Goal: Task Accomplishment & Management: Complete application form

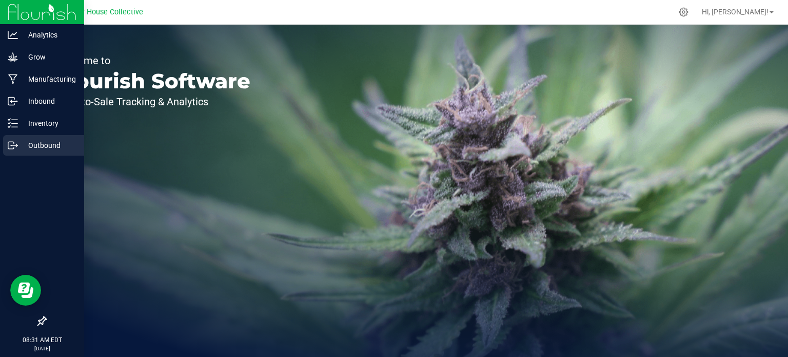
click at [34, 141] on p "Outbound" at bounding box center [49, 145] width 62 height 12
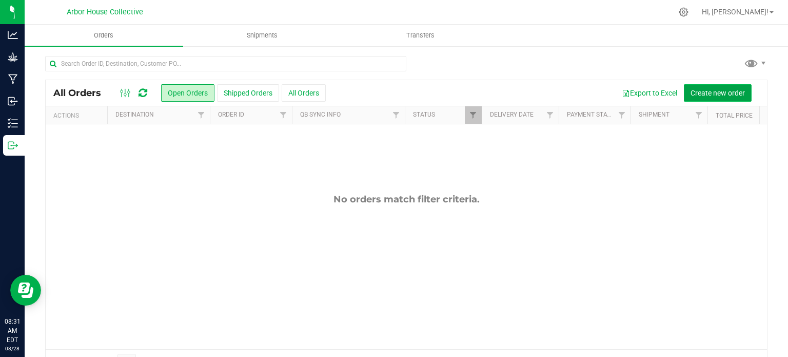
click at [696, 90] on span "Create new order" at bounding box center [718, 93] width 54 height 8
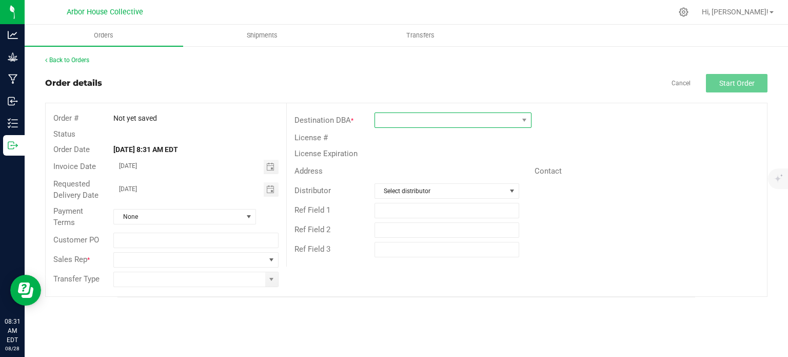
click at [423, 124] on span at bounding box center [446, 120] width 143 height 14
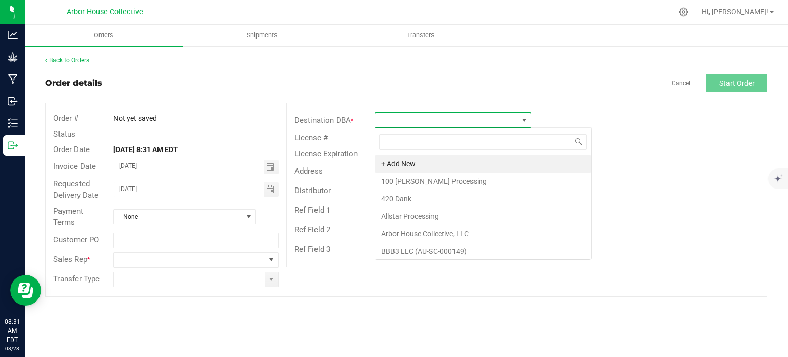
scroll to position [15, 157]
click at [413, 163] on li "+ Add New" at bounding box center [483, 163] width 216 height 17
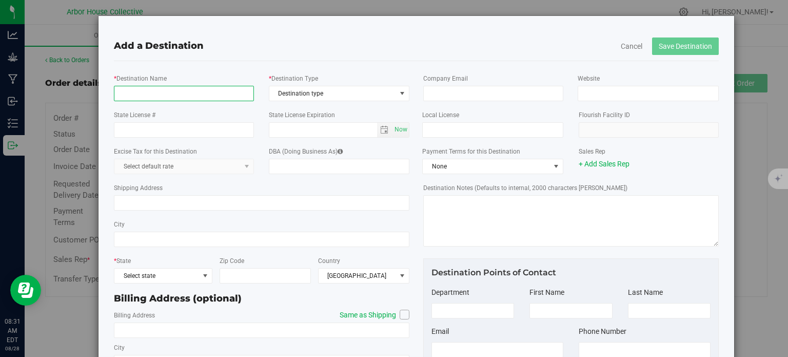
click at [199, 95] on input "* Destination Name" at bounding box center [184, 93] width 140 height 15
type input "Elevated Exotics"
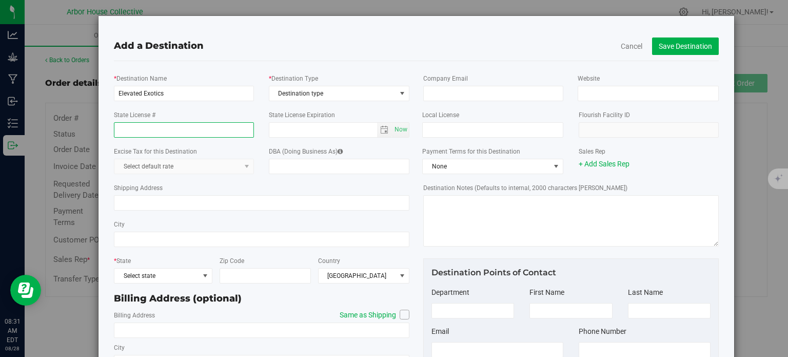
click at [205, 133] on input "State License #" at bounding box center [184, 129] width 140 height 15
type input "AU-R-000966"
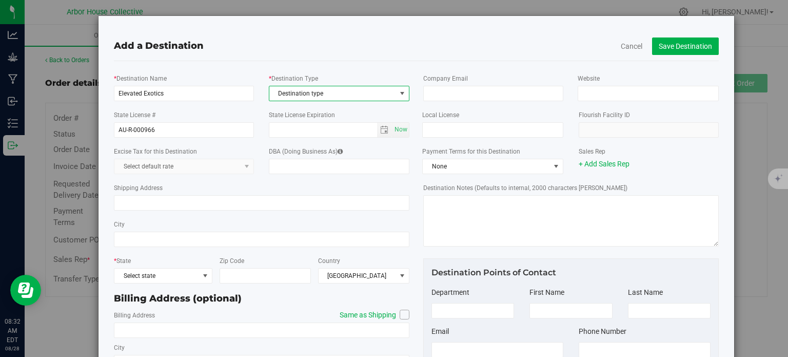
click at [342, 94] on span "Destination type" at bounding box center [332, 93] width 127 height 14
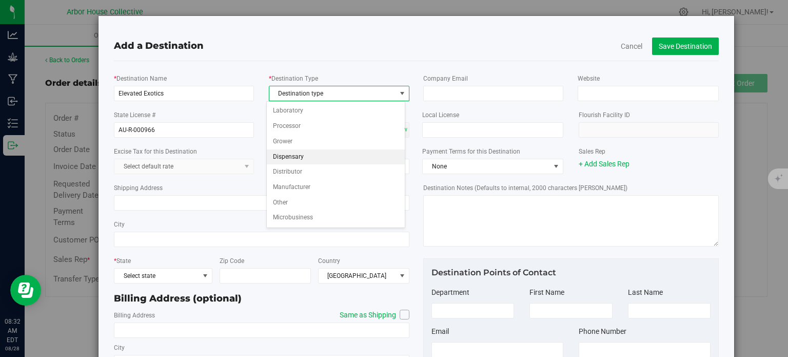
click at [299, 153] on li "Dispensary" at bounding box center [336, 156] width 139 height 15
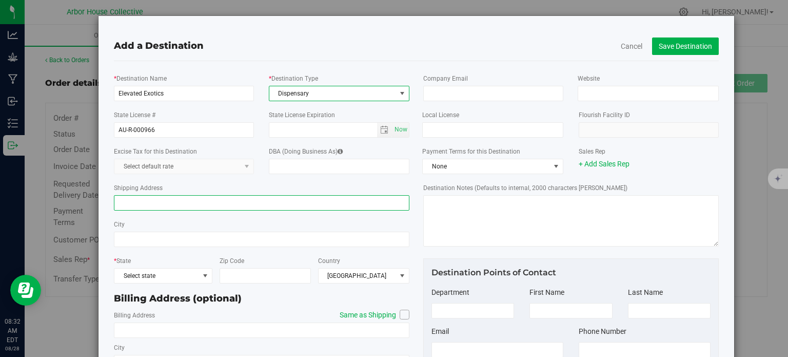
click at [200, 204] on input "Shipping Address" at bounding box center [262, 202] width 296 height 15
type input "[STREET_ADDRESS]"
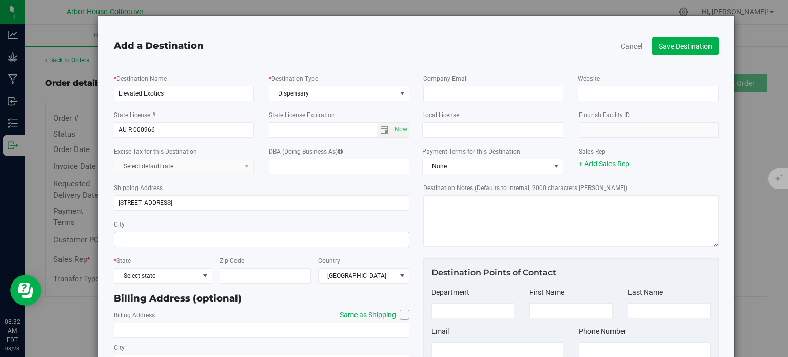
click at [139, 238] on input "City" at bounding box center [262, 238] width 296 height 15
click at [154, 239] on input "City" at bounding box center [262, 238] width 296 height 15
type input "Escanaba"
click at [190, 279] on span "Select state" at bounding box center [156, 275] width 85 height 14
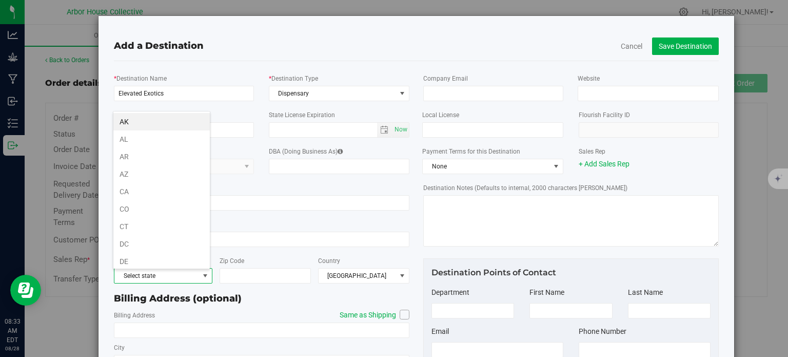
scroll to position [15, 97]
click at [145, 261] on li "MI" at bounding box center [161, 263] width 96 height 17
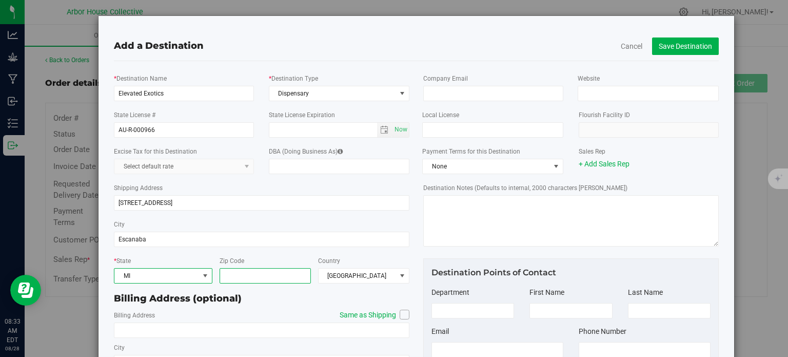
click at [255, 276] on input "Zip Code" at bounding box center [265, 275] width 91 height 15
click at [249, 276] on input "Zip Code" at bounding box center [265, 275] width 91 height 15
type input "49829"
click at [402, 314] on icon at bounding box center [405, 314] width 6 height 0
click at [0, 0] on input "Same as Shipping" at bounding box center [0, 0] width 0 height 0
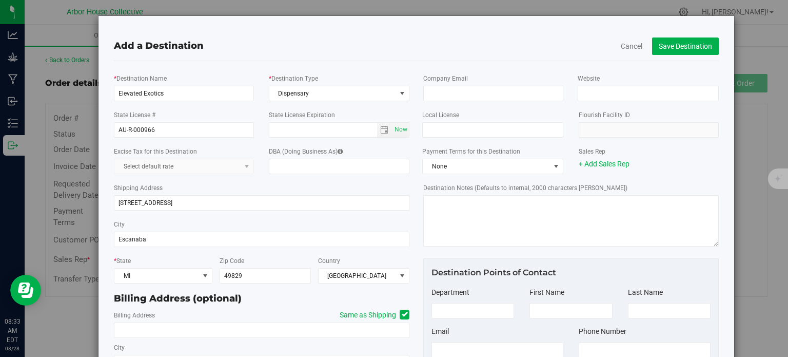
type input "[STREET_ADDRESS]"
type input "Escanaba"
type input "49829"
click at [664, 48] on button "Save Destination" at bounding box center [685, 45] width 67 height 17
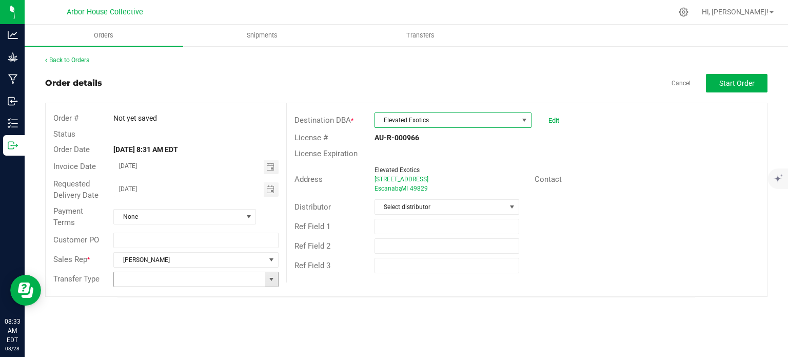
click at [269, 280] on span at bounding box center [271, 279] width 8 height 8
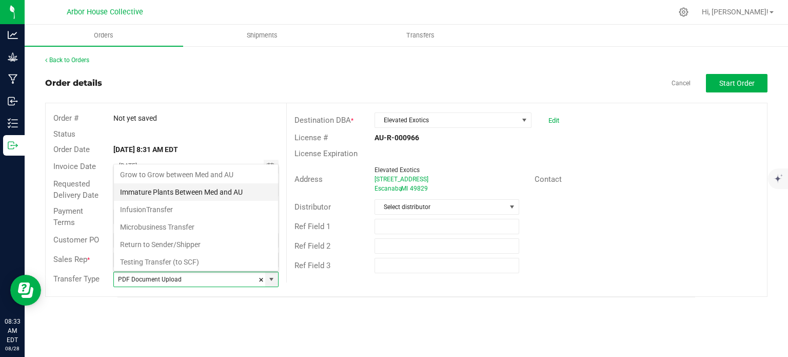
scroll to position [104, 0]
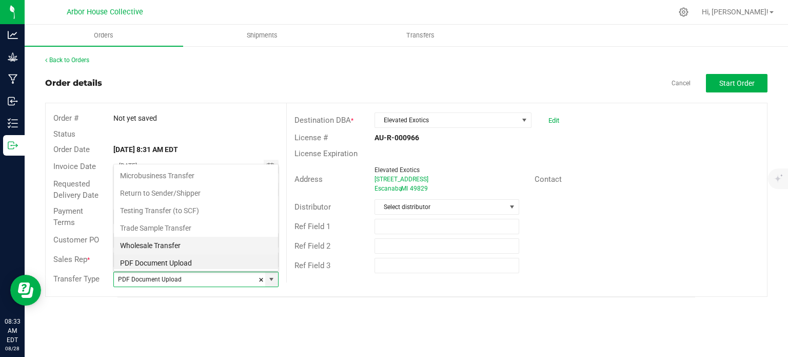
click at [151, 244] on li "Wholesale Transfer" at bounding box center [196, 245] width 164 height 17
type input "Wholesale Transfer"
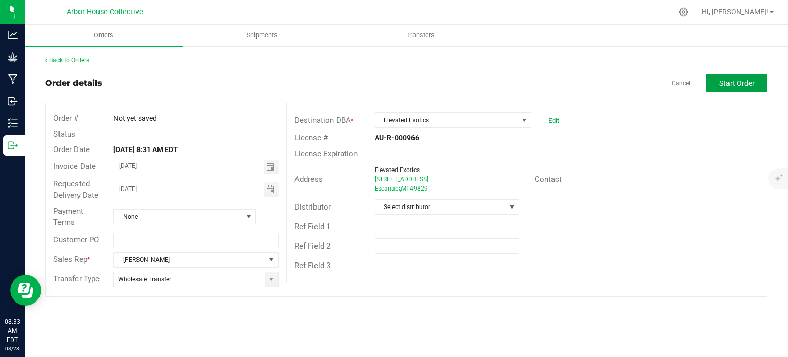
click at [726, 83] on span "Start Order" at bounding box center [737, 83] width 35 height 8
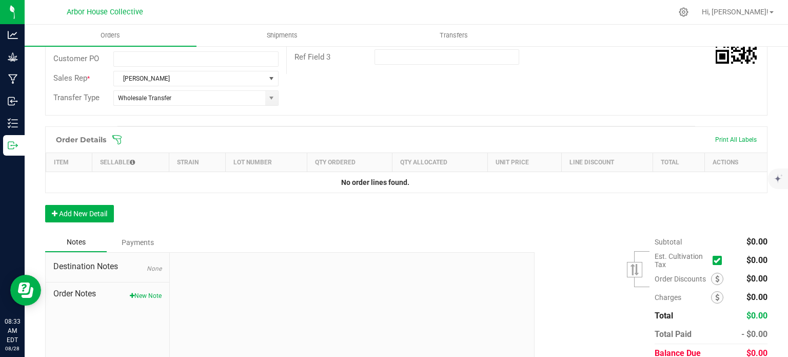
scroll to position [250, 0]
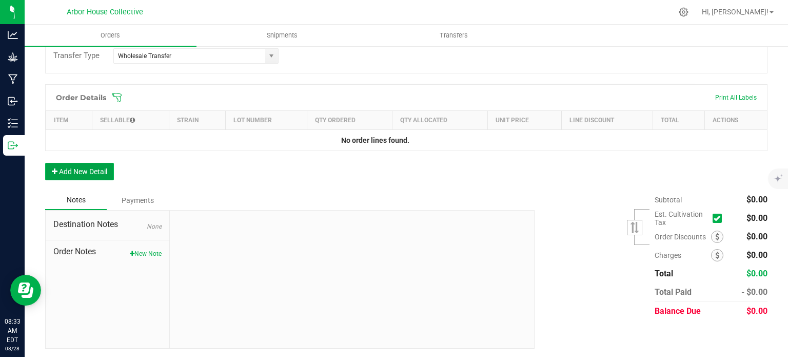
click at [91, 173] on button "Add New Detail" at bounding box center [79, 171] width 69 height 17
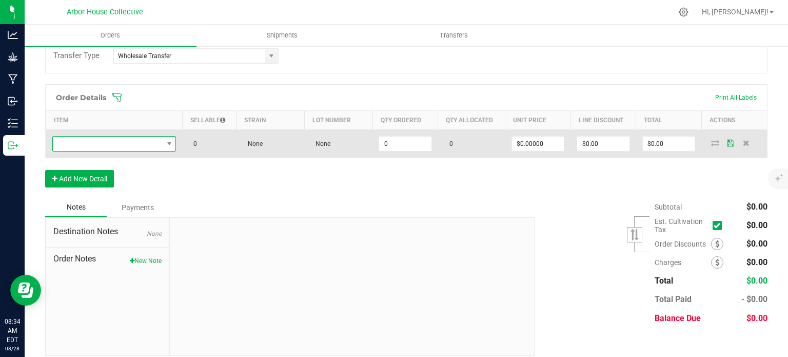
click at [136, 142] on span "NO DATA FOUND" at bounding box center [108, 144] width 110 height 14
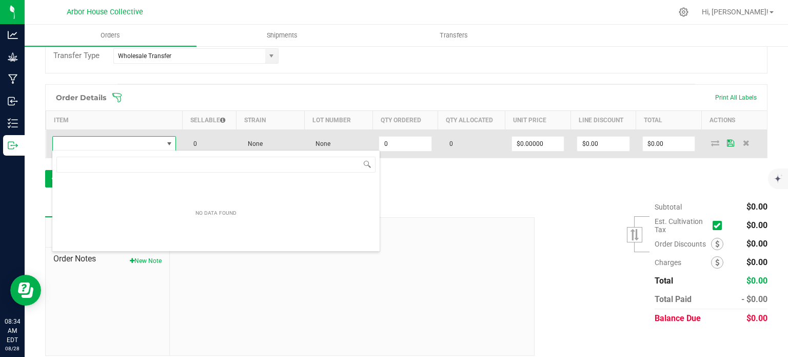
scroll to position [15, 123]
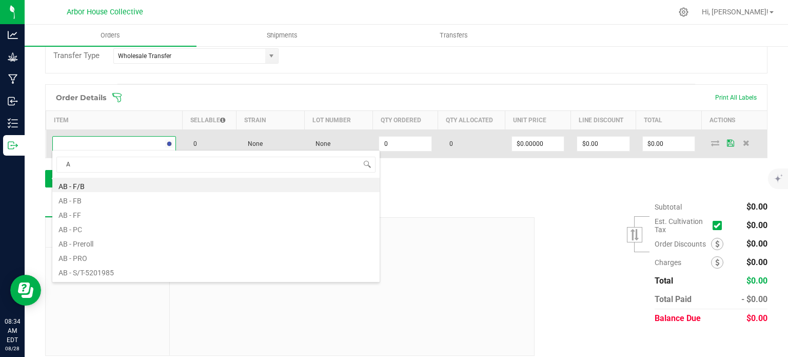
type input "AB"
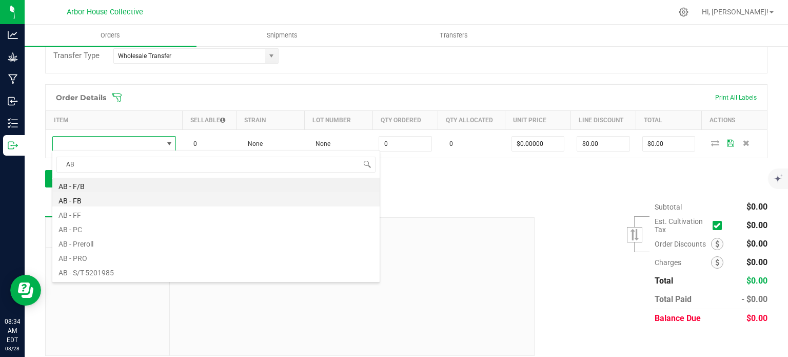
click at [77, 201] on li "AB - FB" at bounding box center [215, 199] width 327 height 14
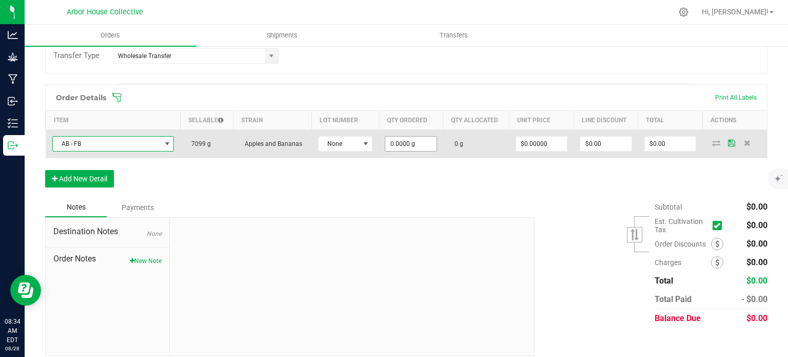
type input "0"
click at [418, 140] on input "0" at bounding box center [410, 144] width 51 height 14
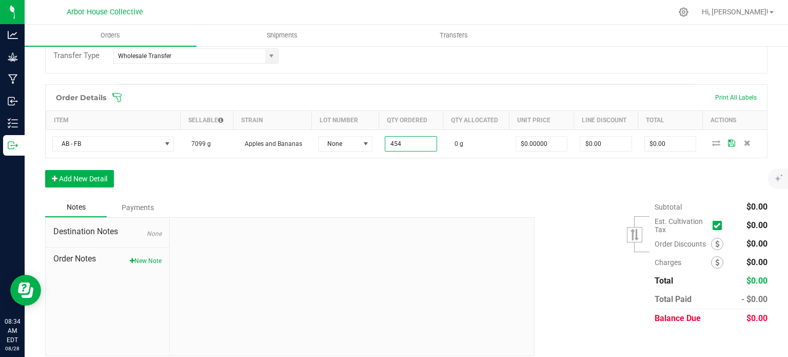
type input "454.0000 g"
click at [544, 184] on div "Order Details Print All Labels Item Sellable Strain Lot Number Qty Ordered Qty …" at bounding box center [406, 140] width 723 height 113
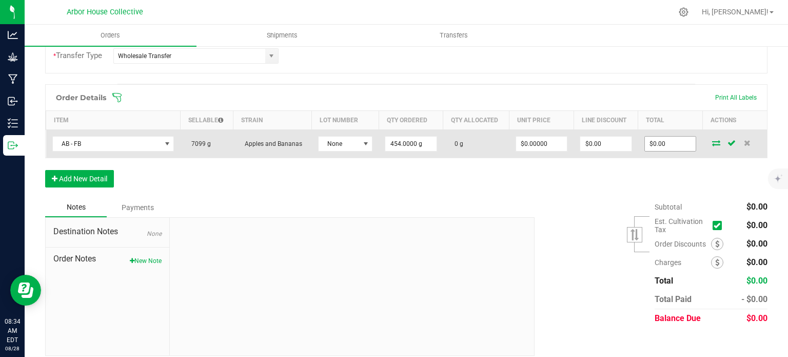
type input "0"
click at [666, 139] on input "0" at bounding box center [670, 144] width 51 height 14
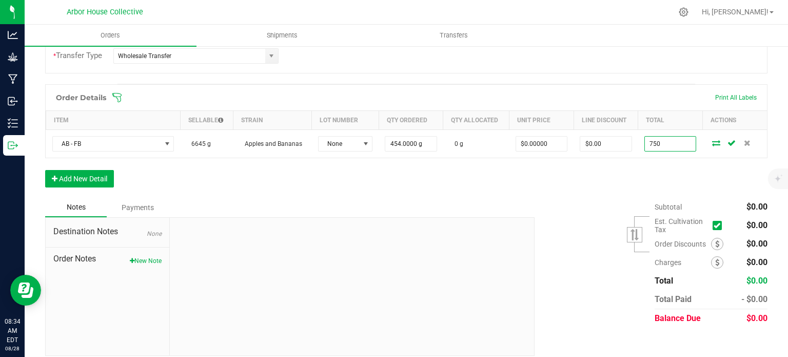
type input "750"
type input "$1.65198"
type input "$750.00"
click at [566, 175] on div "Order Details Print All Labels Item Sellable Strain Lot Number Qty Ordered Qty …" at bounding box center [406, 140] width 723 height 113
click at [93, 176] on button "Add New Detail" at bounding box center [79, 178] width 69 height 17
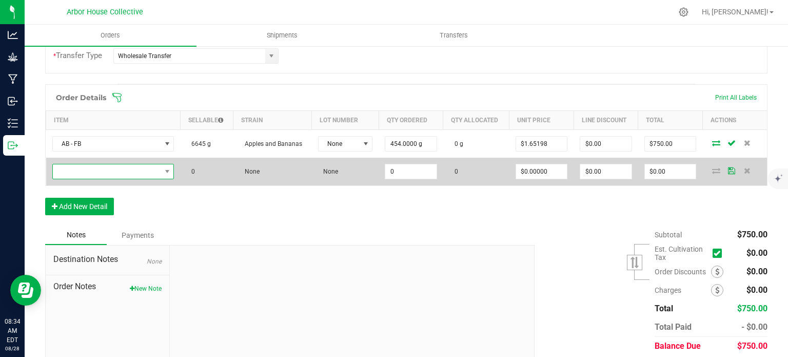
click at [85, 170] on span "NO DATA FOUND" at bounding box center [107, 171] width 108 height 14
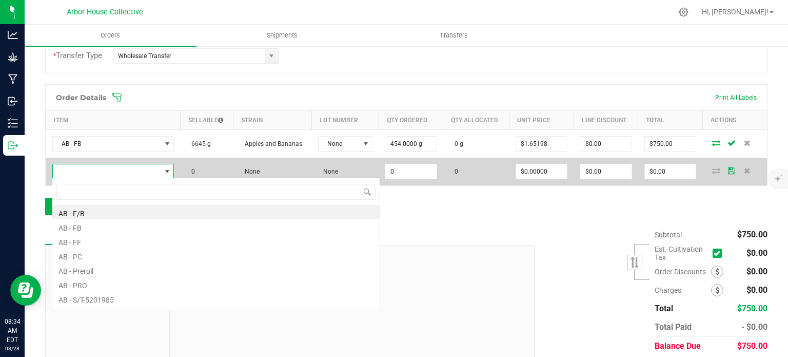
scroll to position [15, 119]
type input "ER"
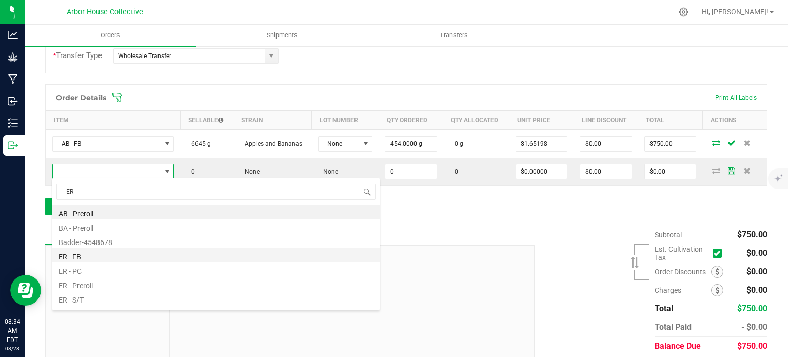
click at [82, 259] on li "ER - FB" at bounding box center [215, 255] width 327 height 14
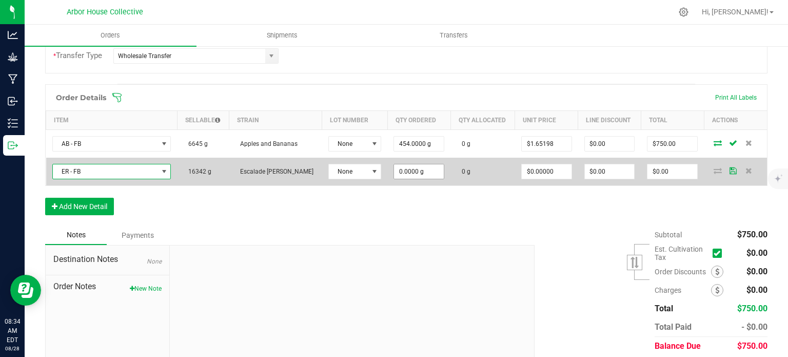
type input "0"
click at [417, 172] on input "0" at bounding box center [419, 171] width 50 height 14
type input "454.0000 g"
type input "0"
click at [674, 168] on input "0" at bounding box center [673, 171] width 50 height 14
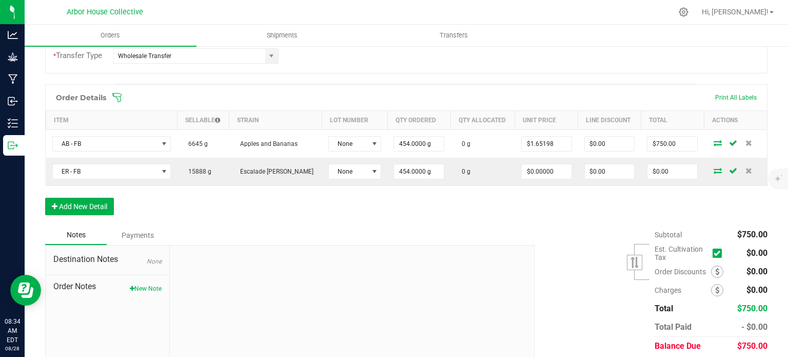
type input "0"
click at [674, 168] on input "0" at bounding box center [673, 171] width 50 height 14
type input "750"
type input "$1.65198"
type input "$750.00"
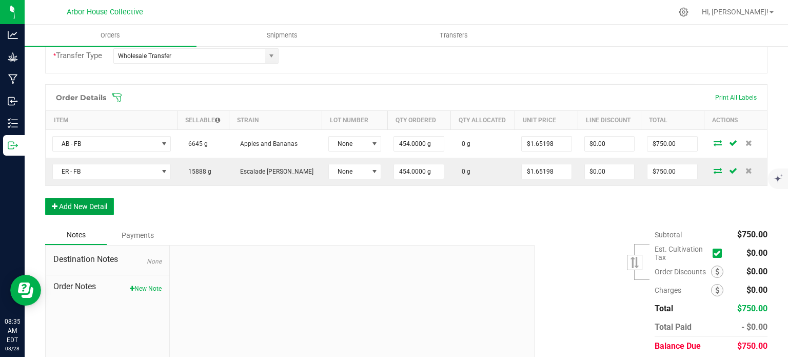
click at [99, 203] on button "Add New Detail" at bounding box center [79, 206] width 69 height 17
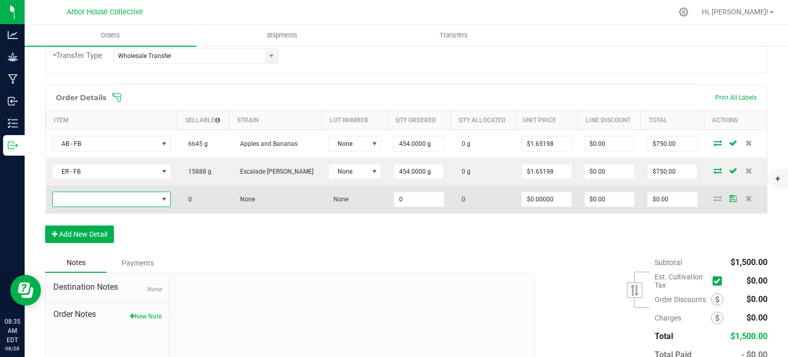
click at [106, 198] on span "NO DATA FOUND" at bounding box center [105, 199] width 105 height 14
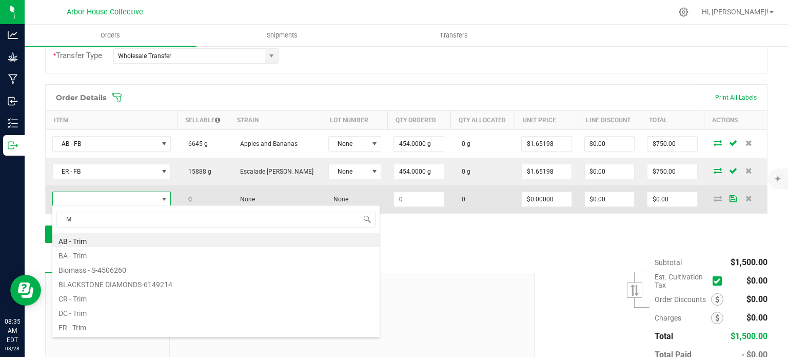
type input "MB"
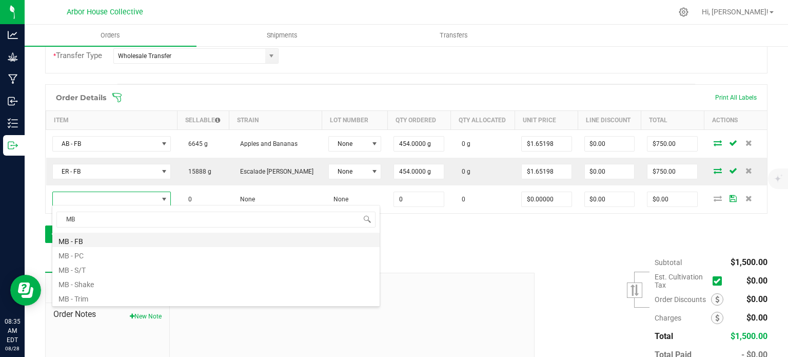
click at [102, 238] on li "MB - FB" at bounding box center [215, 239] width 327 height 14
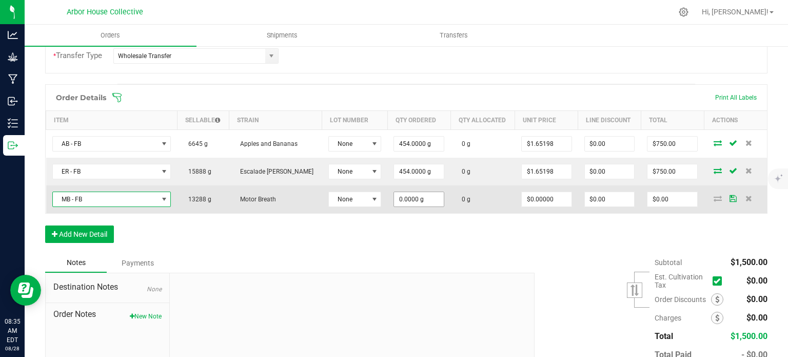
type input "0"
click at [419, 196] on input "0" at bounding box center [419, 199] width 50 height 14
type input "454.0000 g"
type input "0"
click at [664, 203] on input "0" at bounding box center [673, 199] width 50 height 14
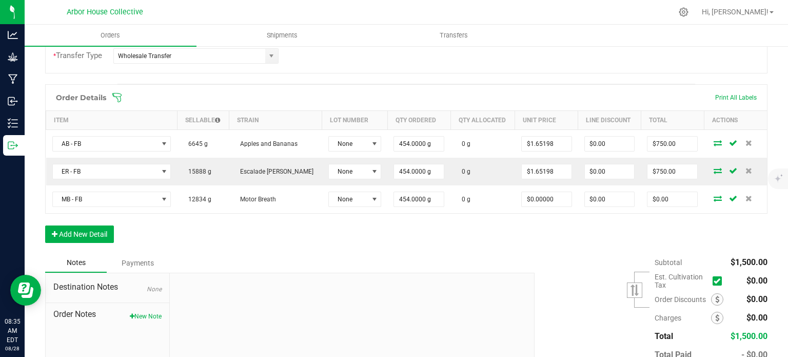
type input "0"
click at [664, 203] on input "0" at bounding box center [673, 199] width 50 height 14
type input "750"
type input "$1.65198"
type input "$750.00"
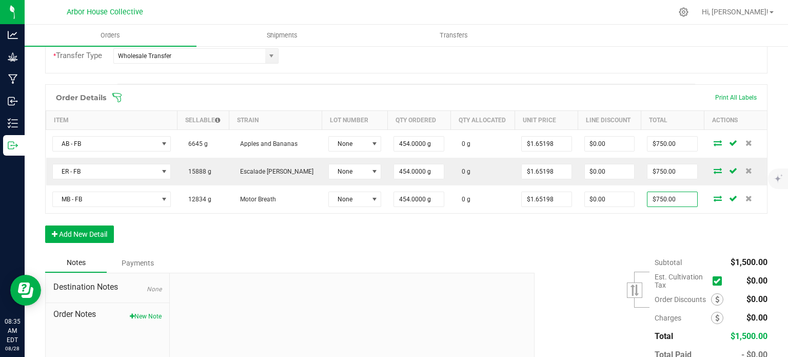
click at [527, 237] on div "Order Details Print All Labels Item Sellable Strain Lot Number Qty Ordered Qty …" at bounding box center [406, 168] width 723 height 169
click at [97, 232] on button "Add New Detail" at bounding box center [79, 233] width 69 height 17
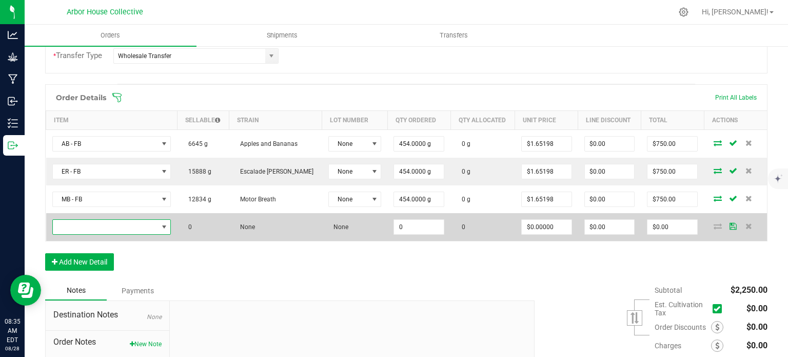
click at [118, 223] on span "NO DATA FOUND" at bounding box center [105, 227] width 105 height 14
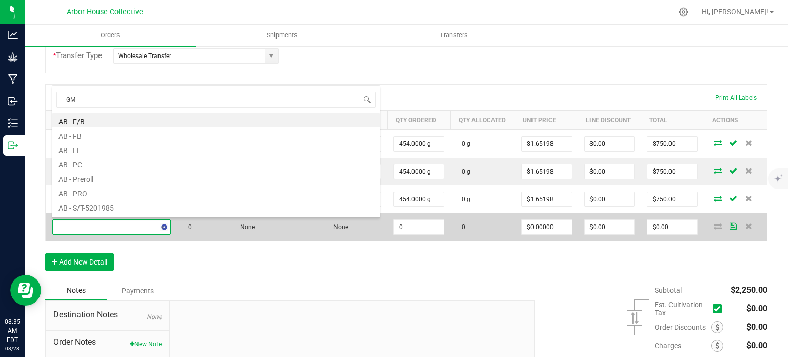
type input "GMO"
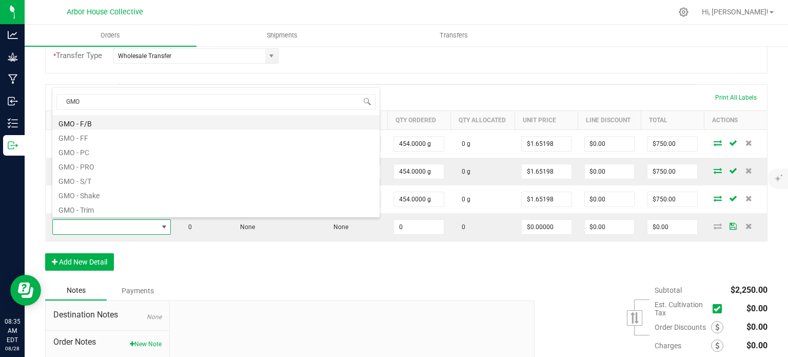
click at [103, 122] on li "GMO - F/B" at bounding box center [215, 122] width 327 height 14
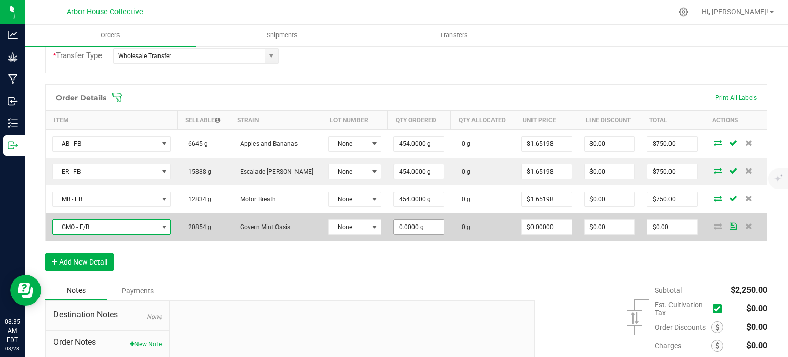
type input "0"
click at [421, 223] on input "0" at bounding box center [419, 227] width 50 height 14
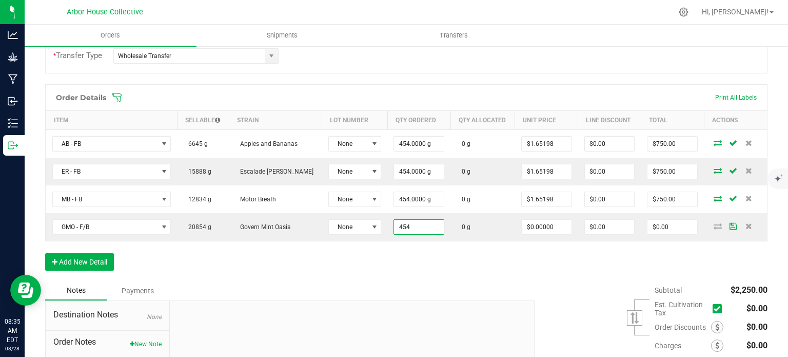
type input "454.0000 g"
click at [484, 266] on div "Order Details Print All Labels Item Sellable Strain Lot Number Qty Ordered Qty …" at bounding box center [406, 182] width 723 height 197
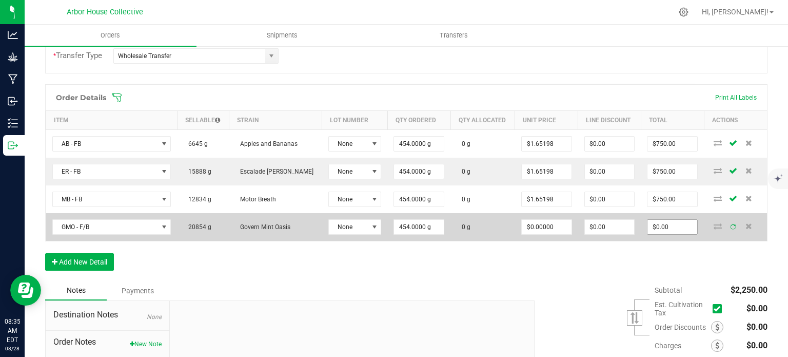
type input "0"
click at [662, 231] on input "0" at bounding box center [673, 227] width 50 height 14
type input "0"
click at [668, 223] on input "0" at bounding box center [673, 227] width 50 height 14
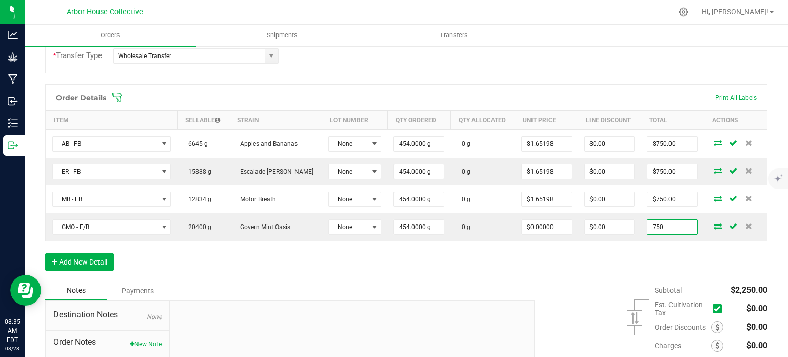
type input "750"
type input "$1.65198"
type input "$750.00"
click at [593, 263] on div "Order Details Print All Labels Item Sellable Strain Lot Number Qty Ordered Qty …" at bounding box center [406, 182] width 723 height 197
click at [83, 260] on button "Add New Detail" at bounding box center [79, 261] width 69 height 17
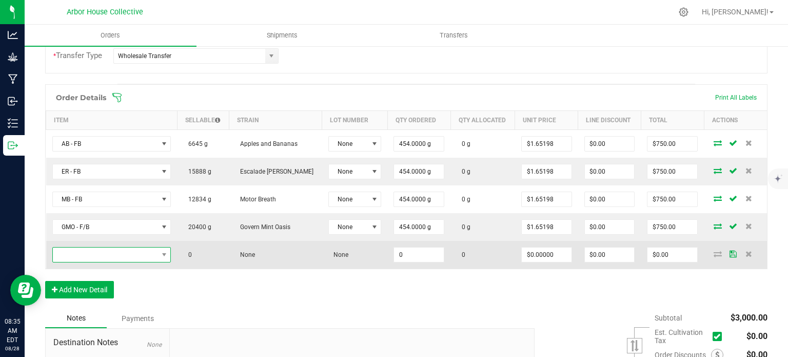
click at [101, 252] on span "NO DATA FOUND" at bounding box center [105, 254] width 105 height 14
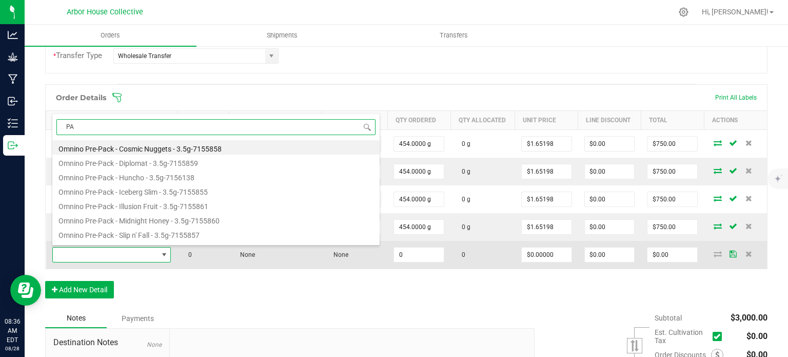
type input "PAV"
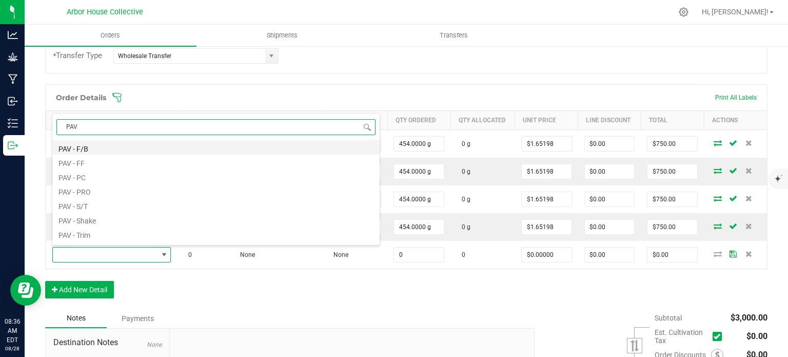
click at [110, 146] on li "PAV - F/B" at bounding box center [215, 147] width 327 height 14
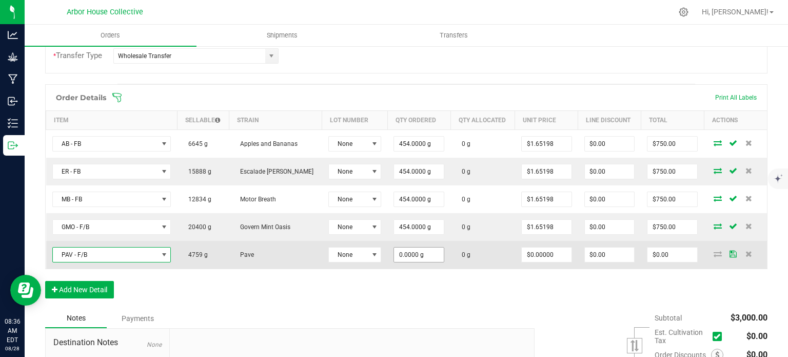
type input "0"
click at [419, 253] on input "0" at bounding box center [419, 254] width 50 height 14
type input "454.0000 g"
type input "0"
click at [673, 253] on input "0" at bounding box center [673, 254] width 50 height 14
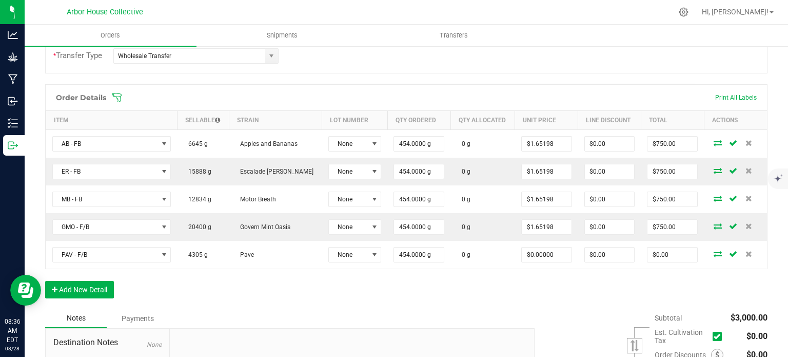
type input "0"
click at [673, 253] on input "0" at bounding box center [673, 254] width 50 height 14
type input "750"
type input "$1.65198"
type input "$750.00"
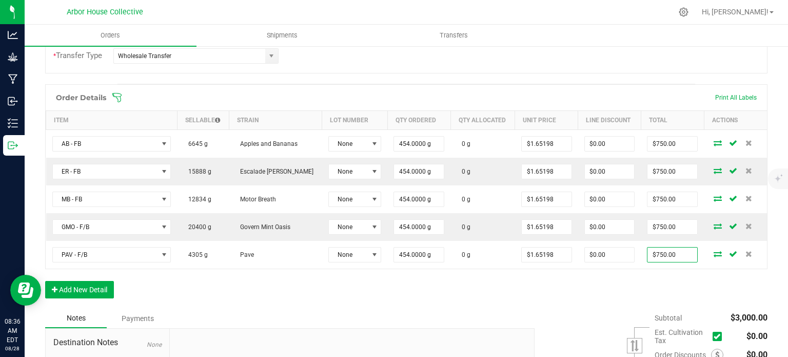
click at [275, 303] on div "Order Details Print All Labels Item Sellable Strain Lot Number Qty Ordered Qty …" at bounding box center [406, 196] width 723 height 224
click at [96, 285] on button "Add New Detail" at bounding box center [79, 289] width 69 height 17
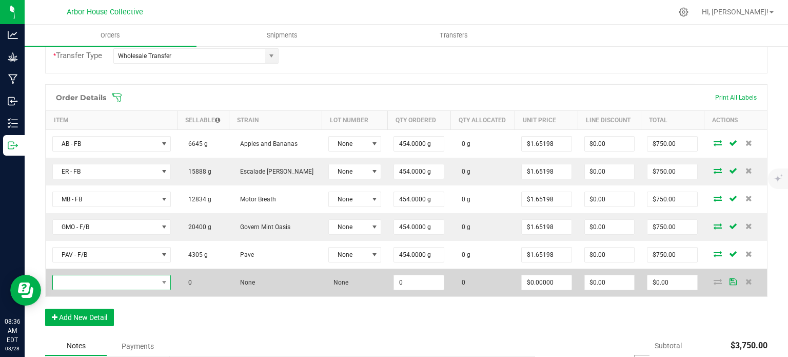
click at [106, 279] on span "NO DATA FOUND" at bounding box center [105, 282] width 105 height 14
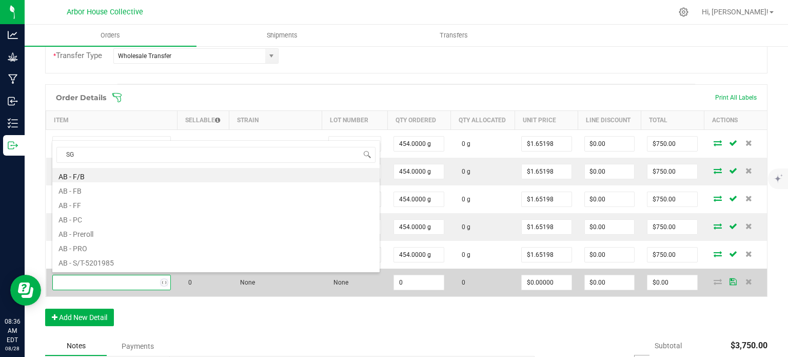
type input "SGC"
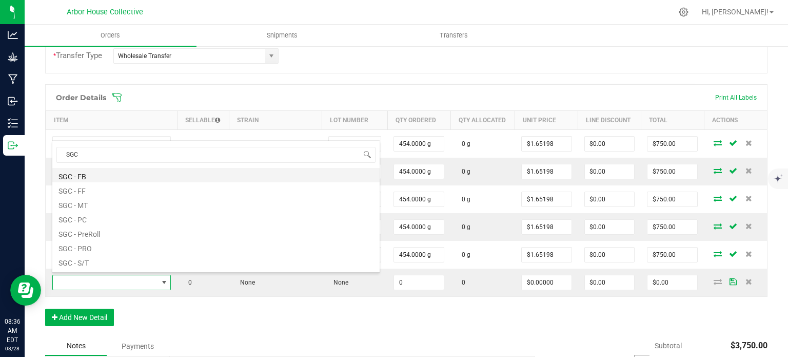
click at [107, 176] on li "SGC - FB" at bounding box center [215, 175] width 327 height 14
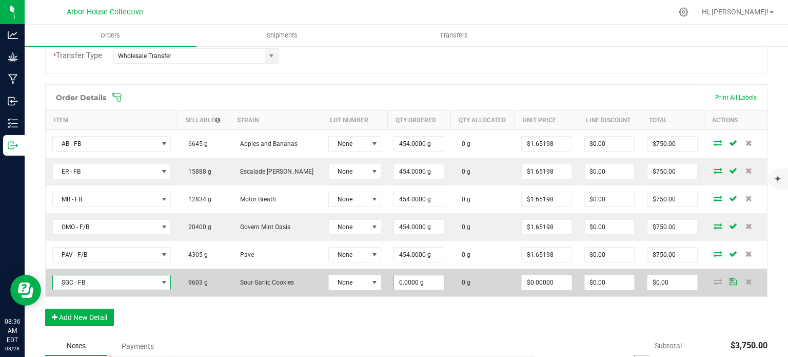
type input "0"
click at [419, 281] on input "0" at bounding box center [419, 282] width 50 height 14
type input "454.0000 g"
type input "0"
click at [673, 279] on input "0" at bounding box center [673, 282] width 50 height 14
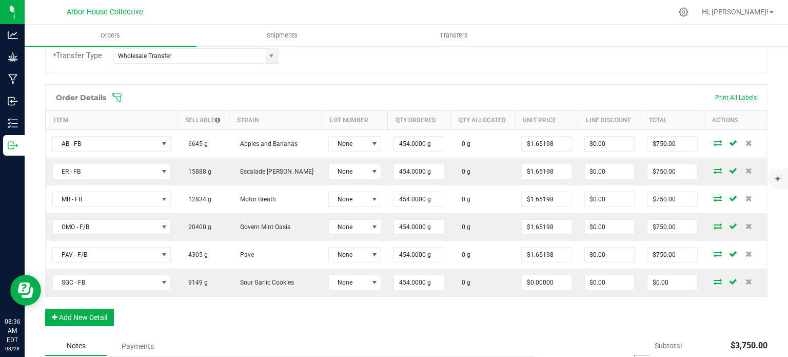
type input "0"
click at [673, 279] on input "0" at bounding box center [673, 282] width 50 height 14
type input "750"
type input "$1.65198"
type input "$750.00"
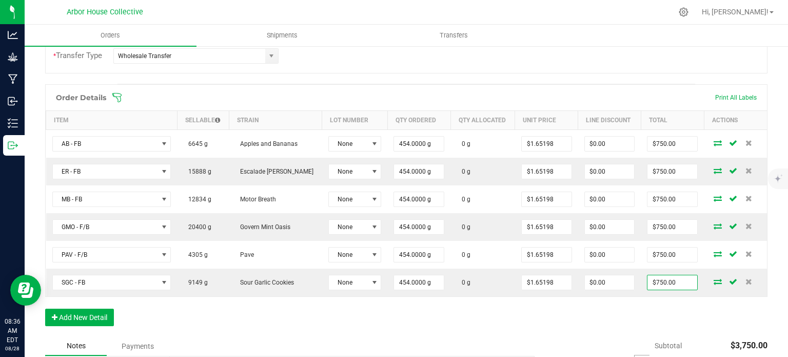
click at [422, 313] on div "Order Details Print All Labels Item Sellable Strain Lot Number Qty Ordered Qty …" at bounding box center [406, 210] width 723 height 252
click at [92, 313] on button "Add New Detail" at bounding box center [79, 316] width 69 height 17
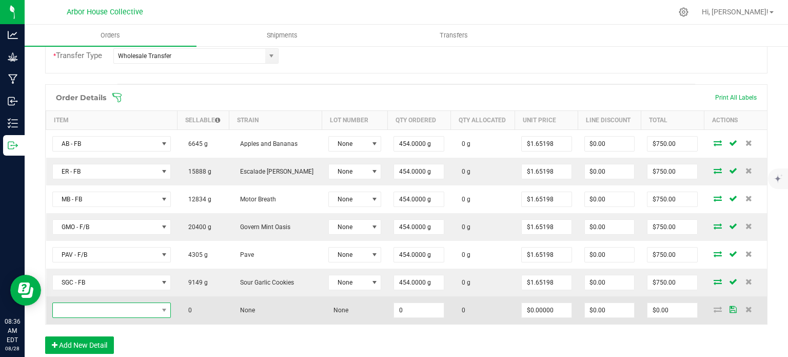
click at [100, 303] on span "NO DATA FOUND" at bounding box center [105, 310] width 105 height 14
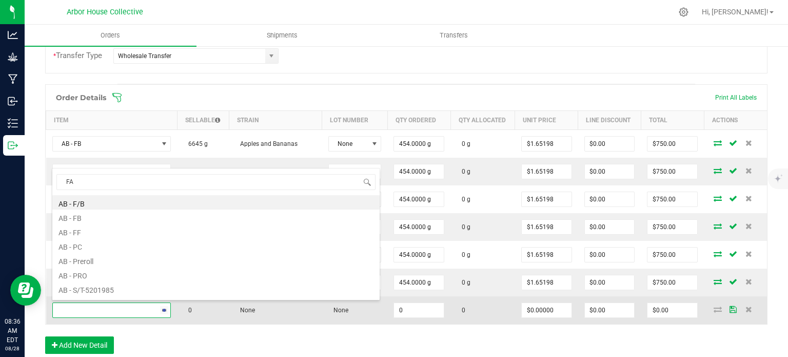
type input "FAC"
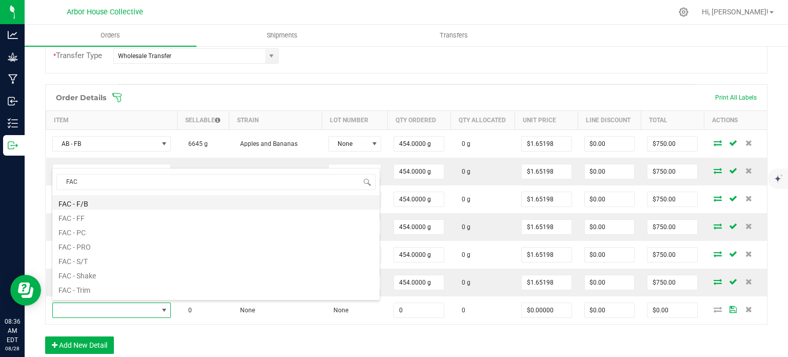
click at [100, 203] on li "FAC - F/B" at bounding box center [215, 202] width 327 height 14
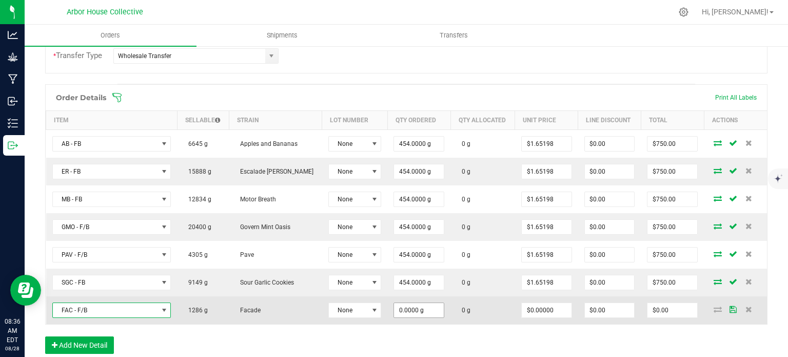
type input "0"
click at [421, 307] on input "0" at bounding box center [419, 310] width 50 height 14
type input "454.0000 g"
type input "0"
click at [663, 312] on input "0" at bounding box center [673, 310] width 50 height 14
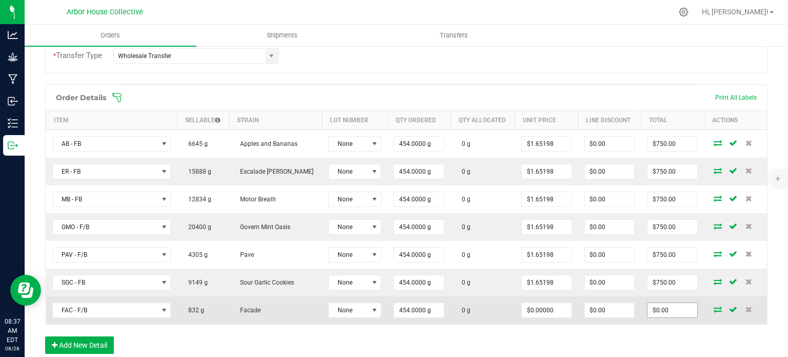
type input "0"
click at [671, 307] on input "0" at bounding box center [673, 310] width 50 height 14
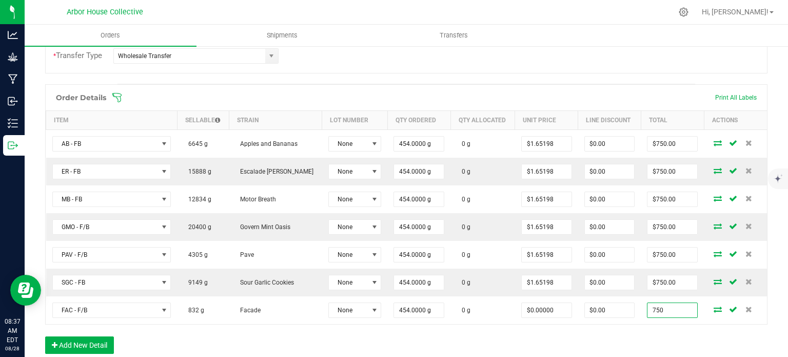
type input "750"
type input "$1.65198"
type input "$750.00"
click at [439, 340] on div "Order Details Print All Labels Item Sellable Strain Lot Number Qty Ordered Qty …" at bounding box center [406, 224] width 723 height 280
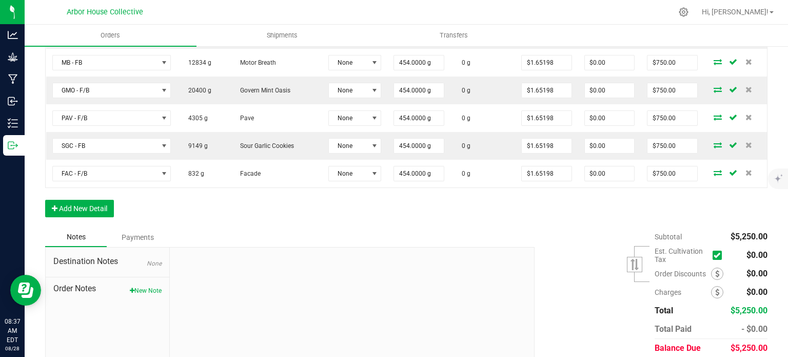
scroll to position [388, 0]
click at [90, 199] on button "Add New Detail" at bounding box center [79, 207] width 69 height 17
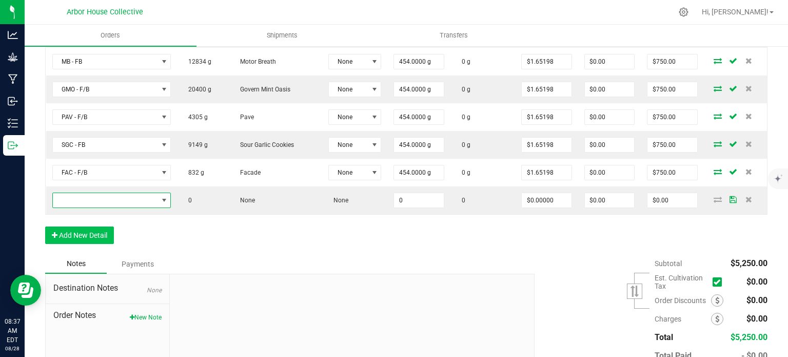
click at [90, 199] on span "NO DATA FOUND" at bounding box center [105, 200] width 105 height 14
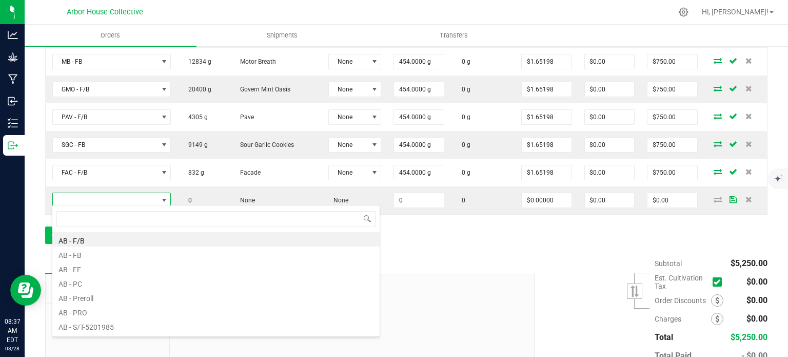
scroll to position [15, 119]
type input "ER"
click at [83, 300] on li "ER - PC" at bounding box center [215, 296] width 327 height 14
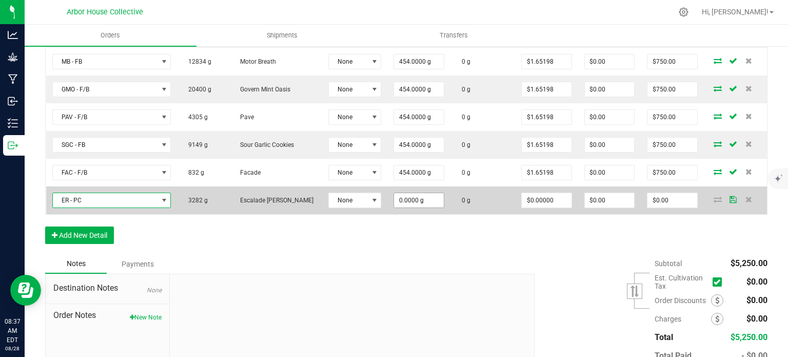
type input "0"
click at [416, 199] on input "0" at bounding box center [419, 200] width 50 height 14
type input "454.0000 g"
type input "0"
click at [669, 199] on input "0" at bounding box center [673, 200] width 50 height 14
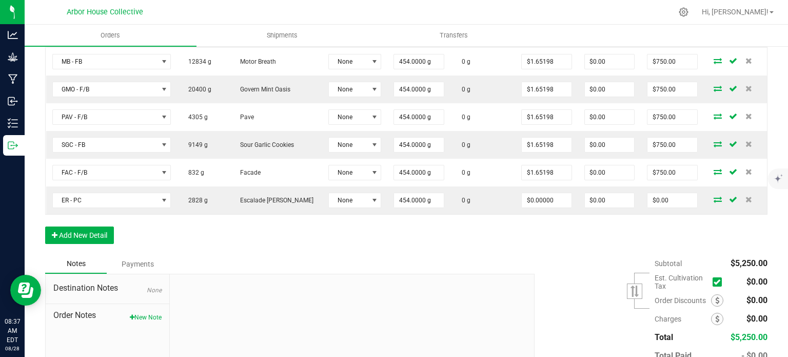
type input "0"
click at [669, 199] on input "0" at bounding box center [673, 200] width 50 height 14
type input "450"
type input "$0.99119"
type input "$450.00"
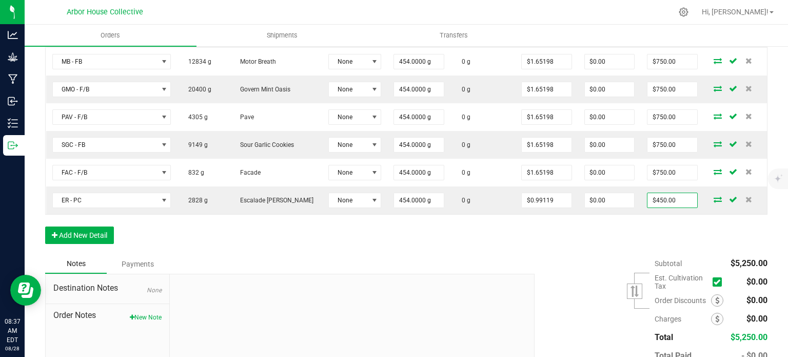
click at [577, 235] on div "Order Details Print All Labels Item Sellable Strain Lot Number Qty Ordered Qty …" at bounding box center [406, 100] width 723 height 307
click at [104, 231] on button "Add New Detail" at bounding box center [79, 234] width 69 height 17
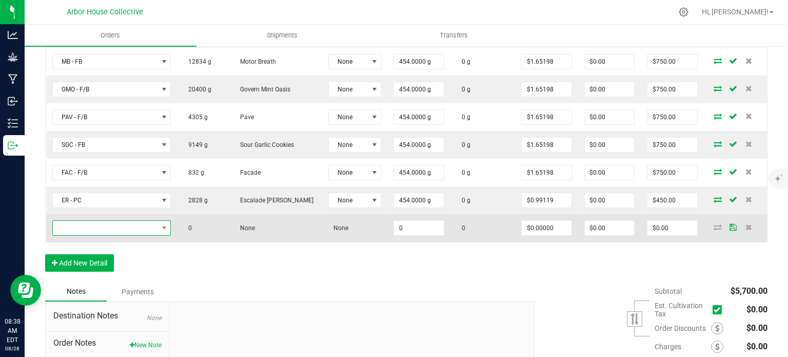
click at [115, 227] on span "NO DATA FOUND" at bounding box center [105, 228] width 105 height 14
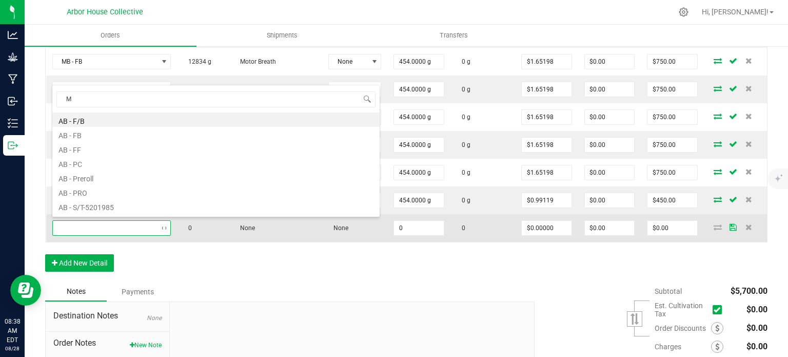
type input "MB"
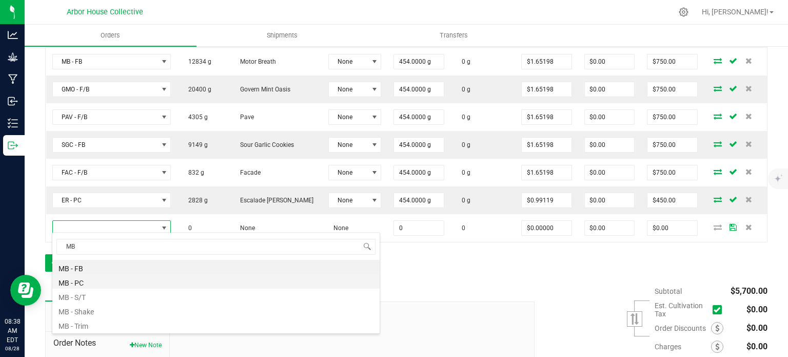
click at [105, 282] on li "MB - PC" at bounding box center [215, 281] width 327 height 14
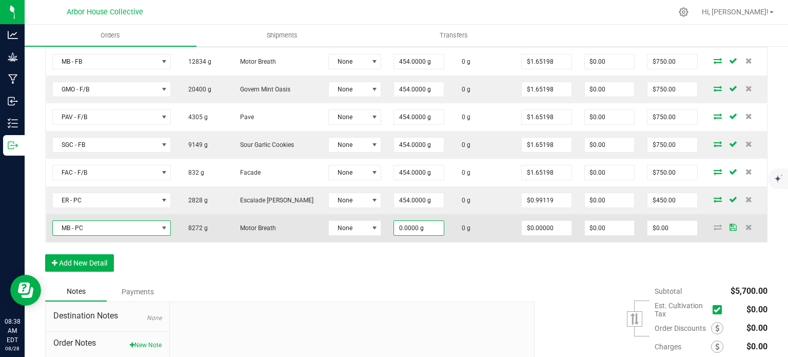
type input "0"
click at [421, 225] on input "0" at bounding box center [419, 228] width 50 height 14
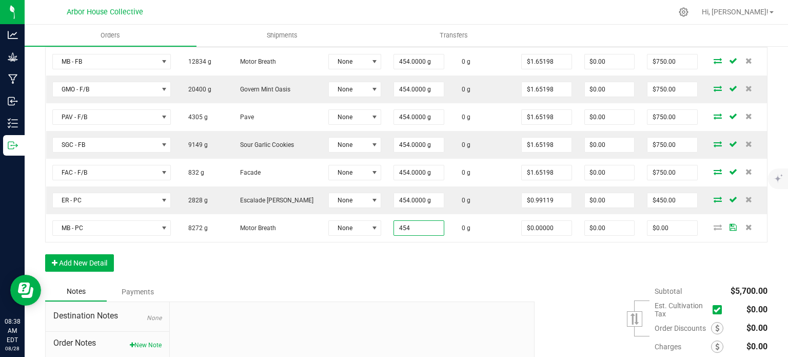
type input "454.0000 g"
click at [484, 261] on div "Order Details Print All Labels Item Sellable Strain Lot Number Qty Ordered Qty …" at bounding box center [406, 114] width 723 height 335
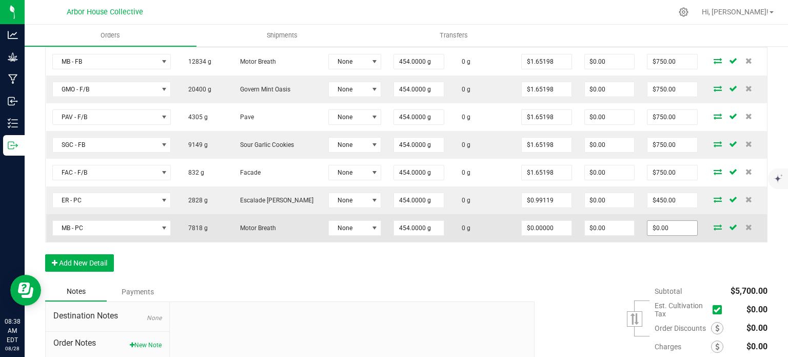
type input "0"
click at [671, 223] on input "0" at bounding box center [673, 228] width 50 height 14
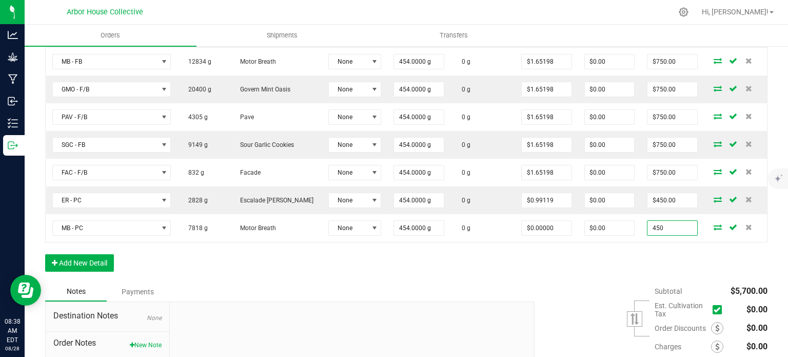
type input "450"
type input "$0.99119"
type input "$450.00"
click at [550, 276] on div "Order Details Print All Labels Item Sellable Strain Lot Number Qty Ordered Qty …" at bounding box center [406, 114] width 723 height 335
click at [92, 258] on button "Add New Detail" at bounding box center [79, 262] width 69 height 17
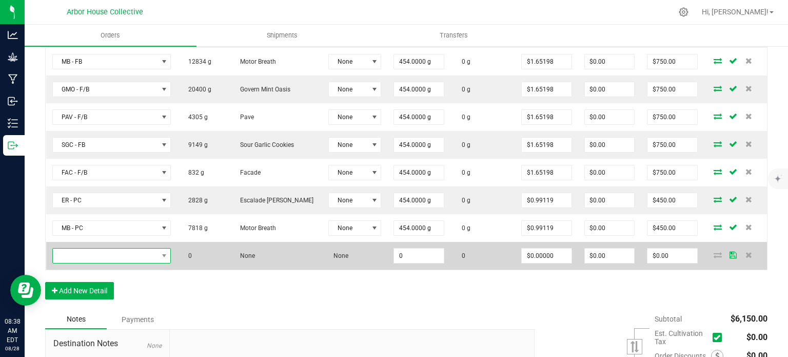
click at [103, 254] on span "NO DATA FOUND" at bounding box center [105, 255] width 105 height 14
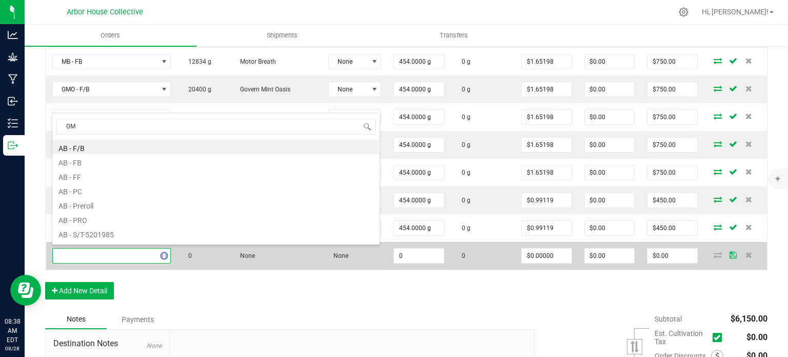
type input "GMO"
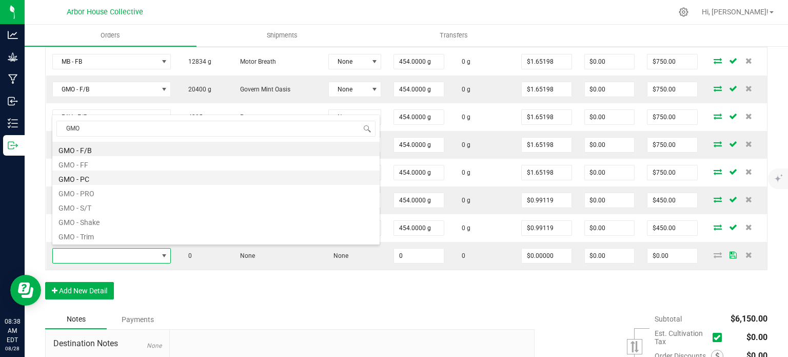
click at [106, 181] on li "GMO - PC" at bounding box center [215, 177] width 327 height 14
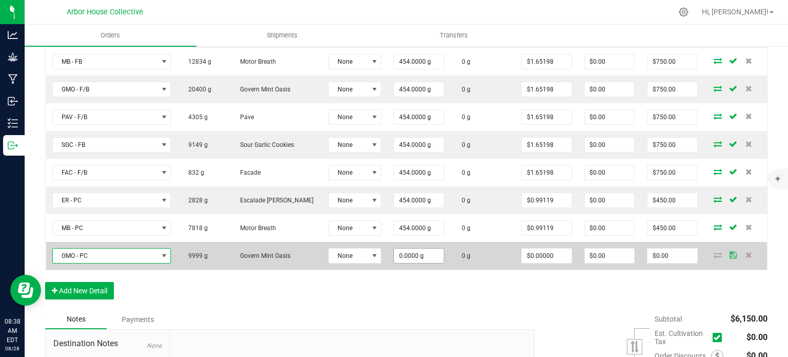
type input "0"
click at [418, 252] on input "0" at bounding box center [419, 255] width 50 height 14
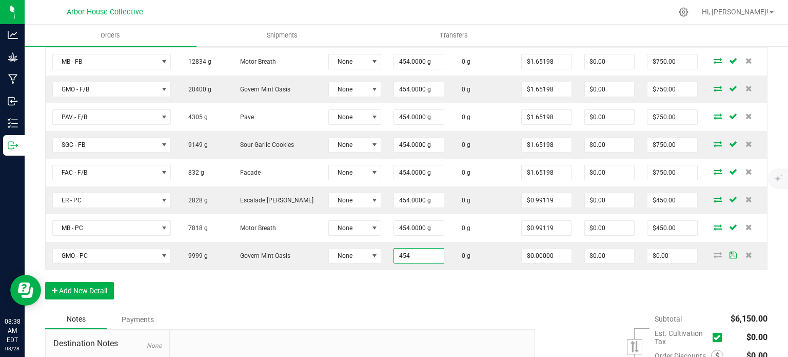
type input "454.0000 g"
click at [510, 283] on div "Order Details Print All Labels Item Sellable Strain Lot Number Qty Ordered Qty …" at bounding box center [406, 128] width 723 height 363
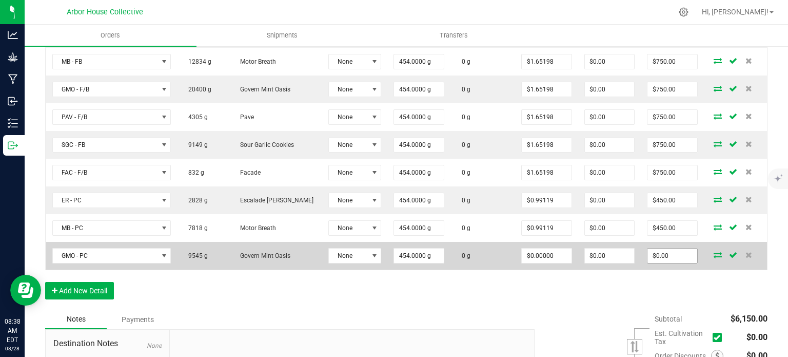
type input "0"
click at [668, 252] on input "0" at bounding box center [673, 255] width 50 height 14
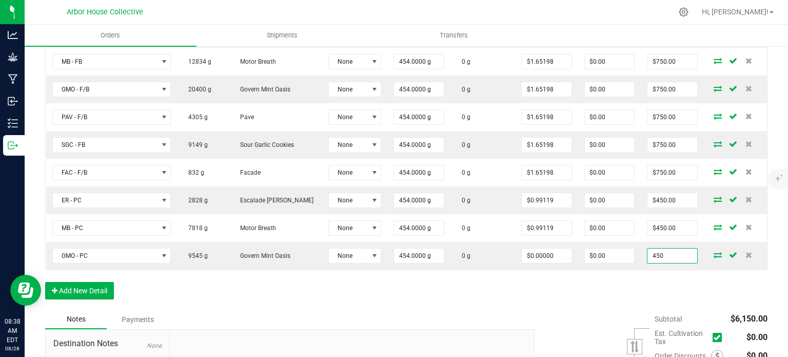
type input "450"
type input "$0.99119"
type input "$450.00"
click at [597, 289] on div "Order Details Print All Labels Item Sellable Strain Lot Number Qty Ordered Qty …" at bounding box center [406, 128] width 723 height 363
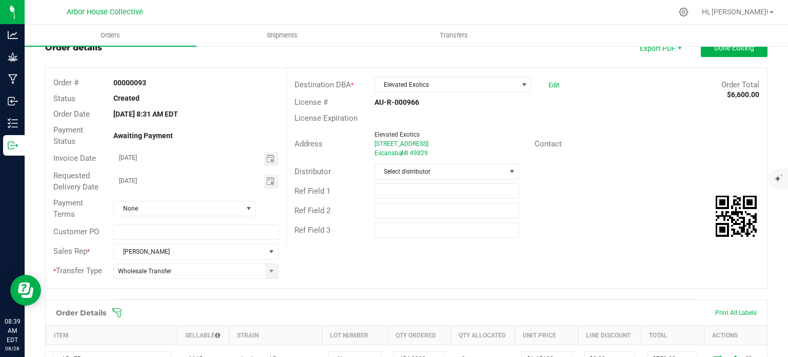
scroll to position [0, 0]
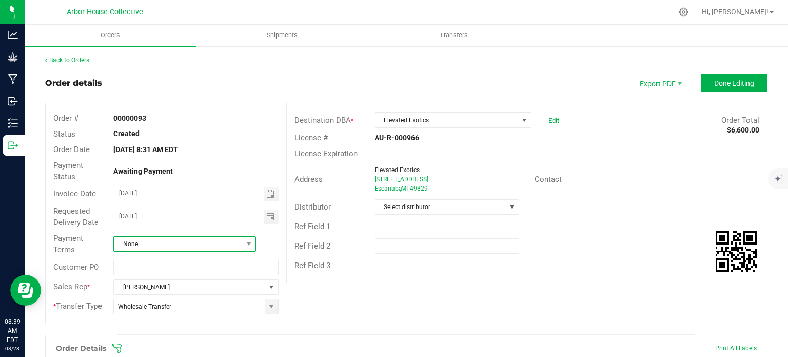
click at [195, 244] on span "None" at bounding box center [178, 244] width 129 height 14
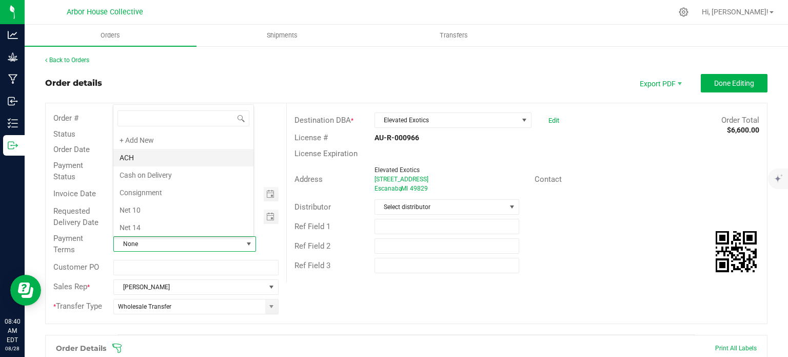
click at [138, 158] on li "ACH" at bounding box center [183, 157] width 140 height 17
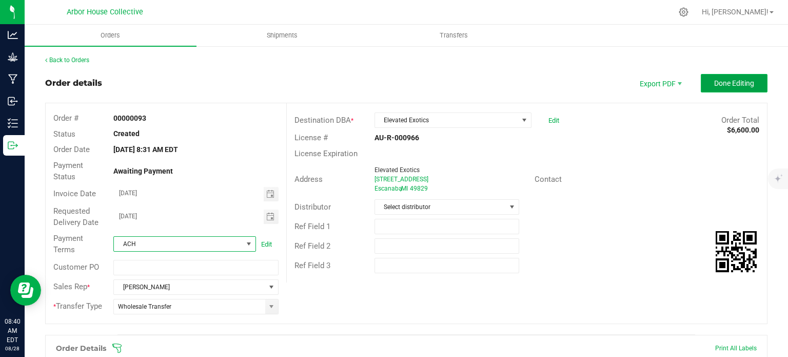
click at [731, 84] on span "Done Editing" at bounding box center [734, 83] width 40 height 8
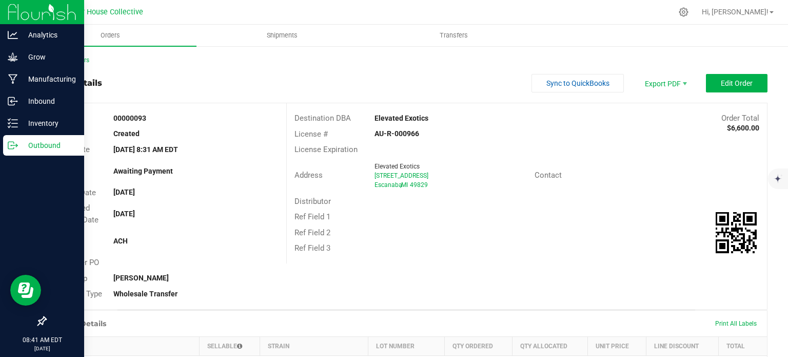
click at [34, 139] on p "Outbound" at bounding box center [49, 145] width 62 height 12
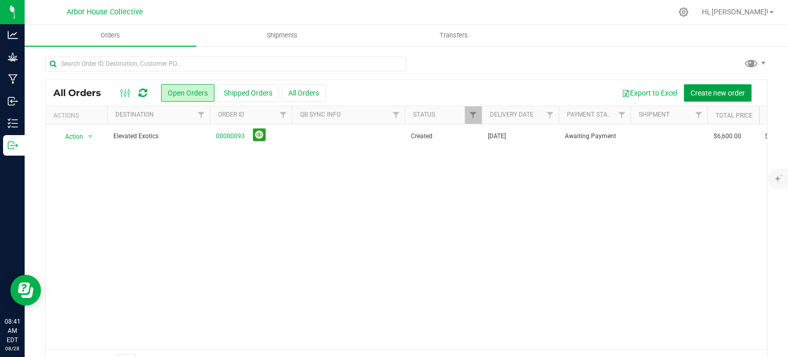
click at [708, 92] on span "Create new order" at bounding box center [718, 93] width 54 height 8
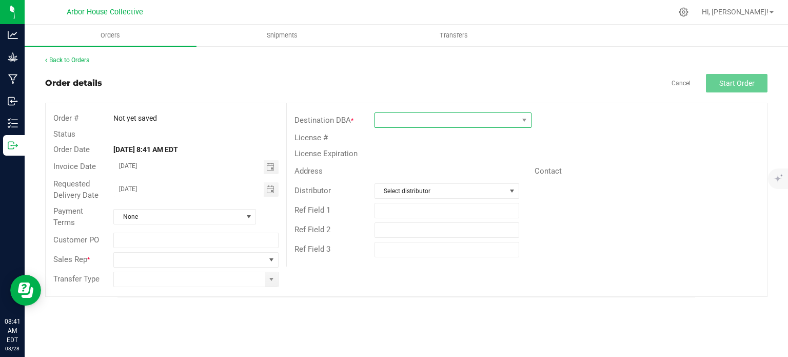
click at [513, 118] on span at bounding box center [446, 120] width 143 height 14
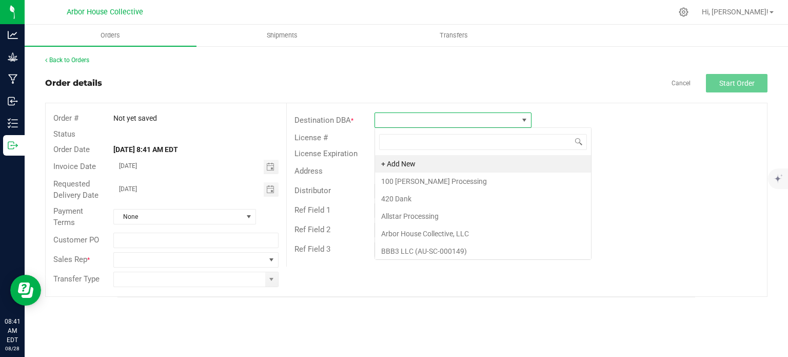
scroll to position [15, 157]
click at [435, 162] on li "+ Add New" at bounding box center [483, 163] width 216 height 17
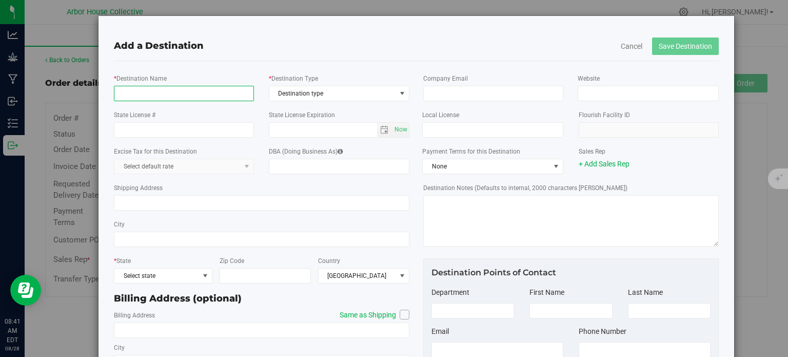
click at [196, 96] on input "* Destination Name" at bounding box center [184, 93] width 140 height 15
type input "Elevated Exotics ( Menominee)"
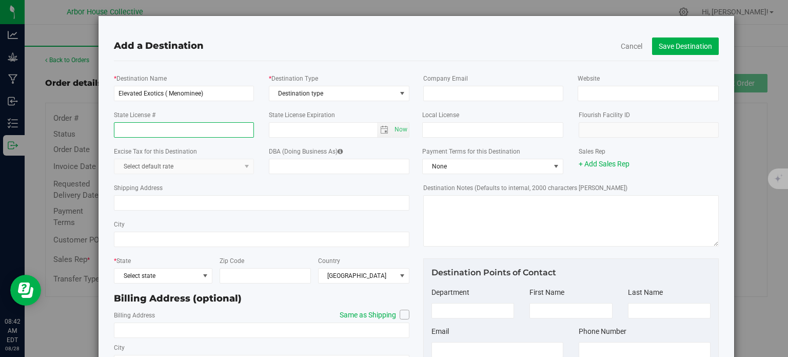
click at [192, 133] on input "State License #" at bounding box center [184, 129] width 140 height 15
type input "AU-R-001369"
click at [368, 94] on span "Destination type" at bounding box center [332, 93] width 127 height 14
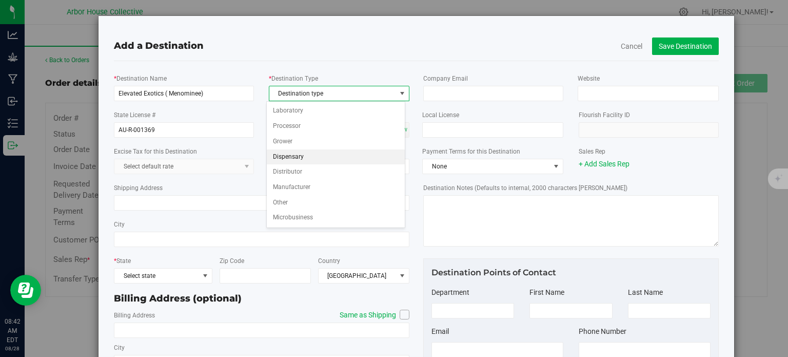
click at [307, 156] on li "Dispensary" at bounding box center [336, 156] width 139 height 15
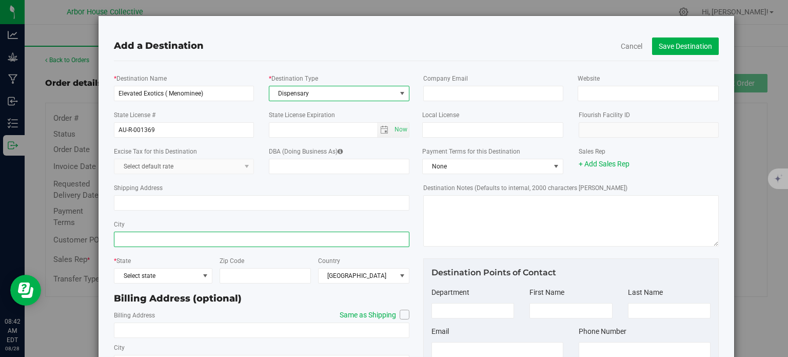
click at [153, 239] on input "City" at bounding box center [262, 238] width 296 height 15
click at [164, 240] on input "[STREET_ADDRESS]" at bounding box center [262, 238] width 296 height 15
type input "[STREET_ADDRESS]"
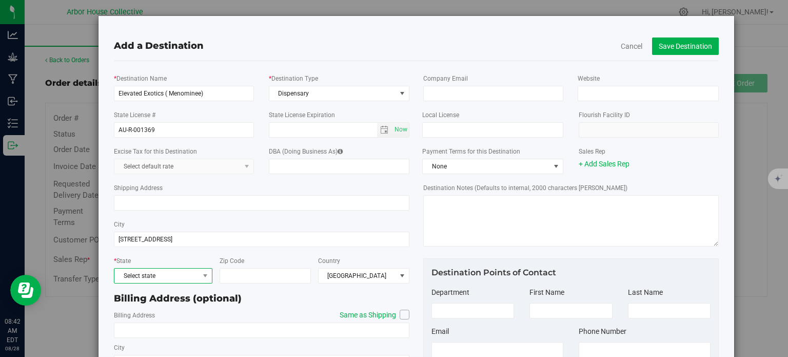
click at [183, 278] on span "Select state" at bounding box center [156, 275] width 85 height 14
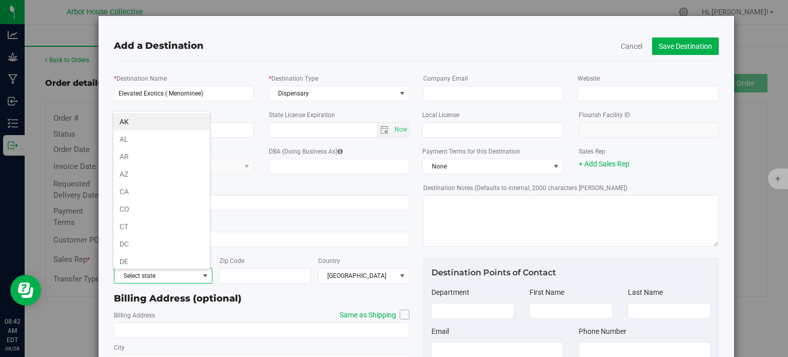
scroll to position [191, 0]
click at [183, 278] on span "Select state" at bounding box center [156, 275] width 85 height 14
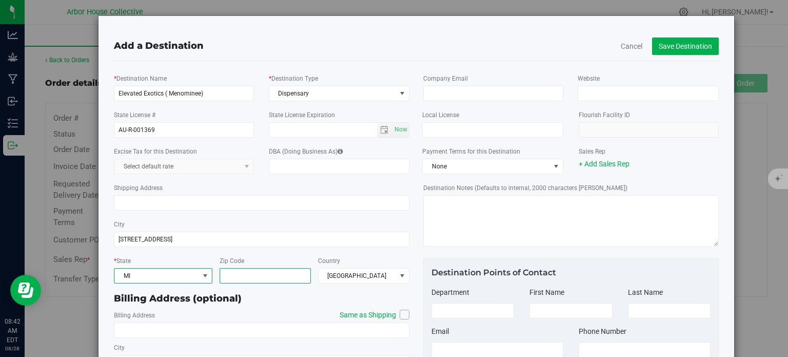
click at [248, 279] on input "Zip Code" at bounding box center [265, 275] width 91 height 15
type input "49858"
click at [402, 314] on icon at bounding box center [405, 314] width 6 height 0
click at [0, 0] on input "Same as Shipping" at bounding box center [0, 0] width 0 height 0
type input "[STREET_ADDRESS]"
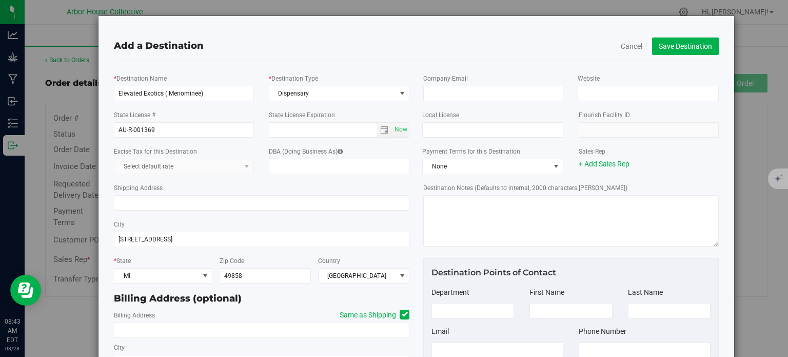
type input "49858"
click at [616, 165] on link "+ Add Sales Rep" at bounding box center [604, 164] width 51 height 8
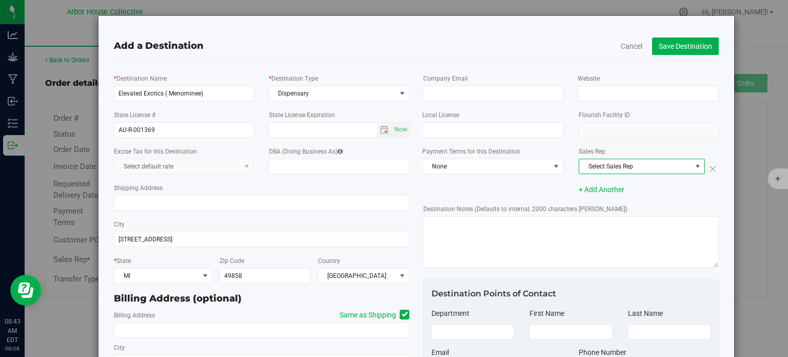
click at [694, 170] on span "select" at bounding box center [698, 166] width 8 height 8
click at [638, 185] on li "[PERSON_NAME]" at bounding box center [636, 184] width 124 height 15
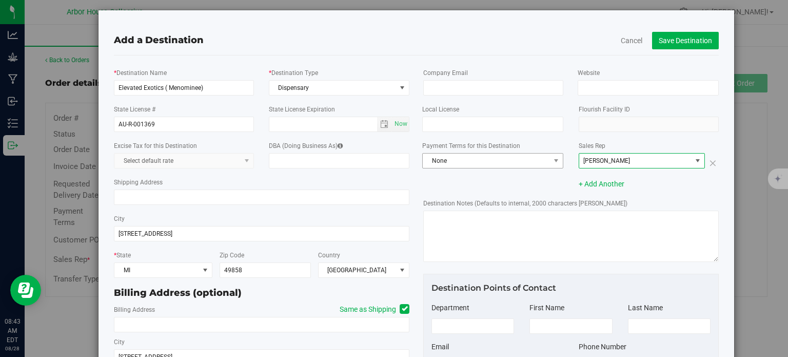
scroll to position [4, 0]
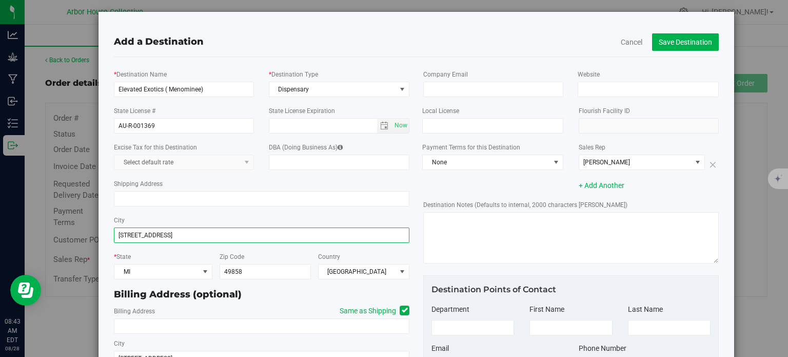
drag, startPoint x: 161, startPoint y: 236, endPoint x: 109, endPoint y: 236, distance: 52.4
click at [109, 236] on div "* Destination Name Elevated Exotics ( Menominee) * Destination Type Dispensary …" at bounding box center [261, 236] width 310 height 342
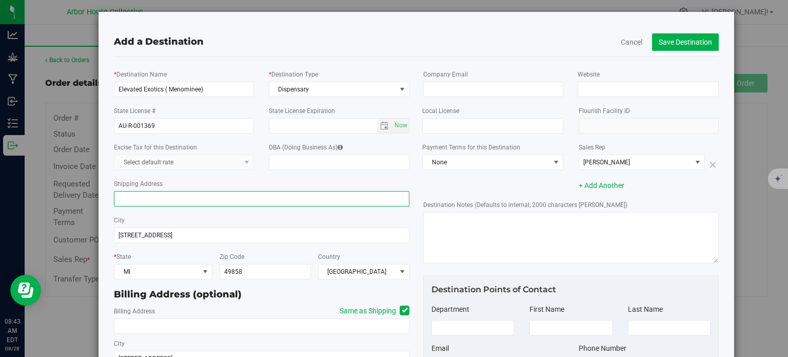
click at [141, 196] on input "Shipping Address" at bounding box center [262, 198] width 296 height 15
paste input "[STREET_ADDRESS]"
type input "[STREET_ADDRESS]"
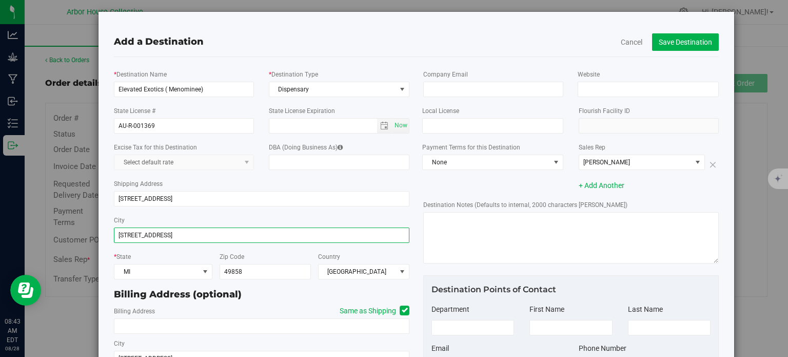
click at [168, 238] on input "[STREET_ADDRESS]" at bounding box center [262, 234] width 296 height 15
type input "1"
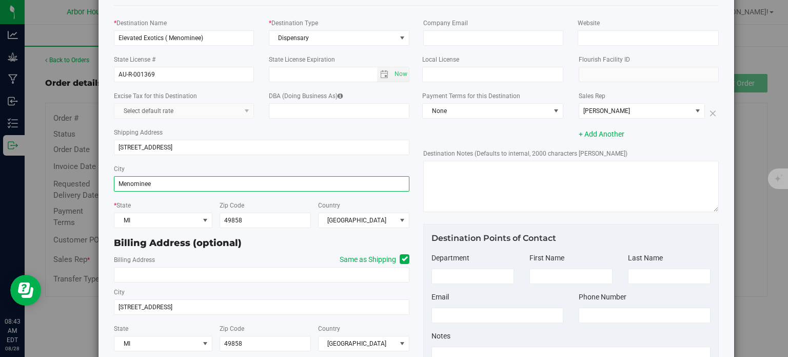
scroll to position [59, 0]
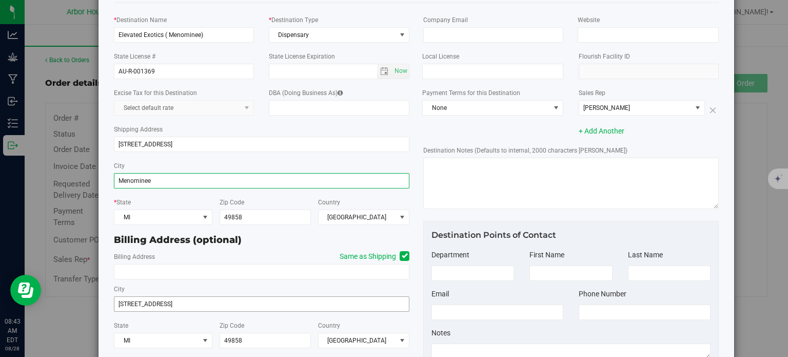
type input "Menominee"
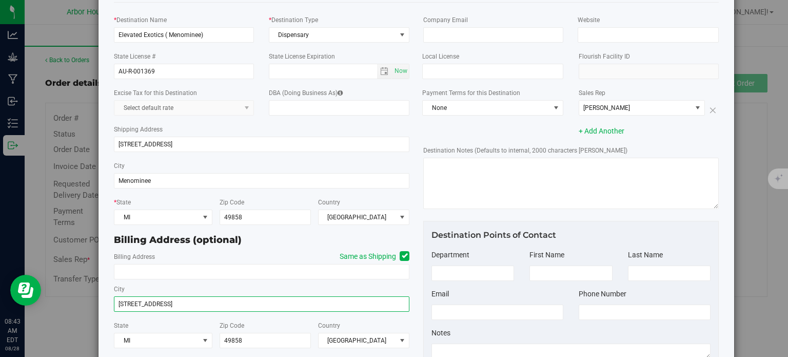
drag, startPoint x: 159, startPoint y: 307, endPoint x: 115, endPoint y: 305, distance: 43.7
click at [115, 305] on input "[STREET_ADDRESS]" at bounding box center [262, 303] width 296 height 15
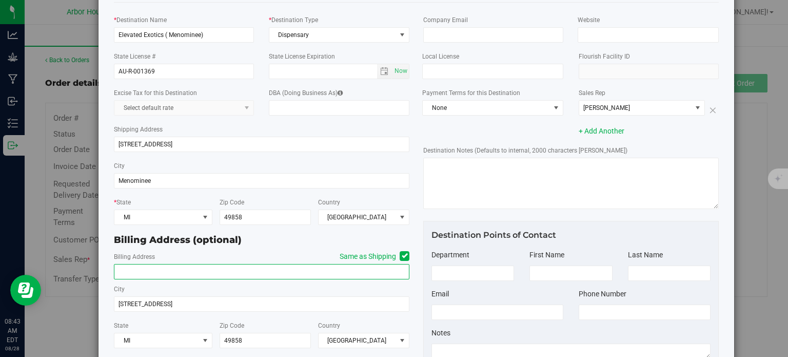
click at [131, 270] on input "text" at bounding box center [262, 271] width 296 height 15
paste input "[STREET_ADDRESS]"
type input "[STREET_ADDRESS]"
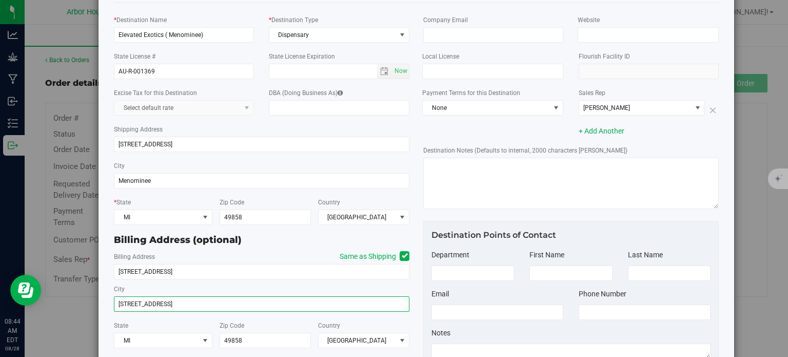
click at [159, 307] on input "[STREET_ADDRESS]" at bounding box center [262, 303] width 296 height 15
type input "1"
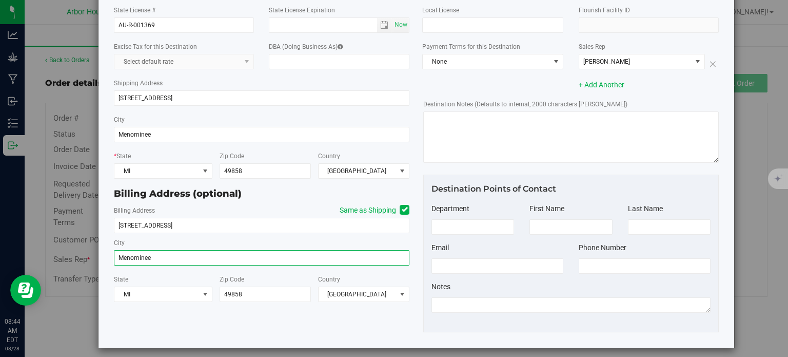
scroll to position [111, 0]
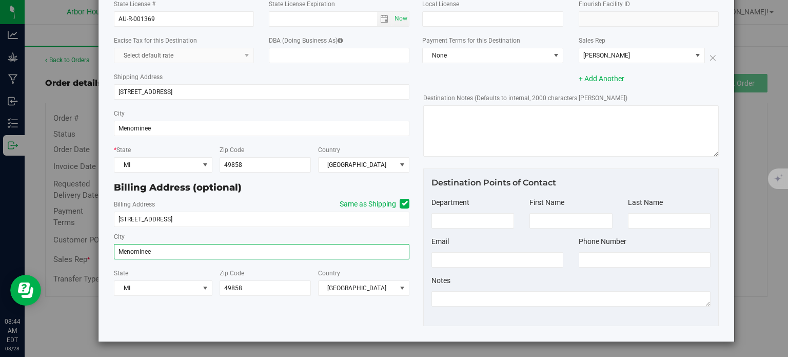
type input "Menominee"
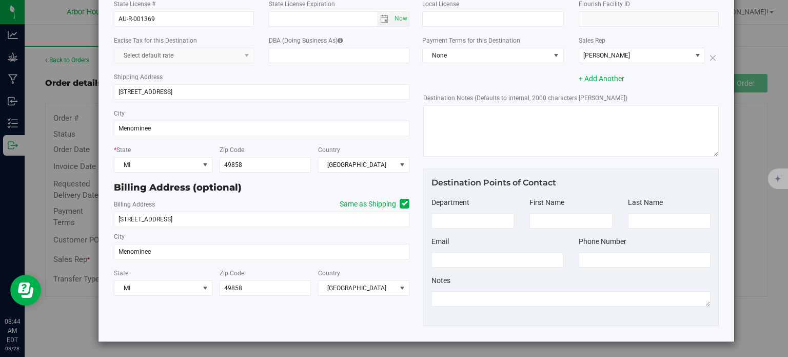
click at [482, 68] on div "Payment Terms for this Destination None Sales Rep [PERSON_NAME] Select Sales Re…" at bounding box center [571, 59] width 311 height 57
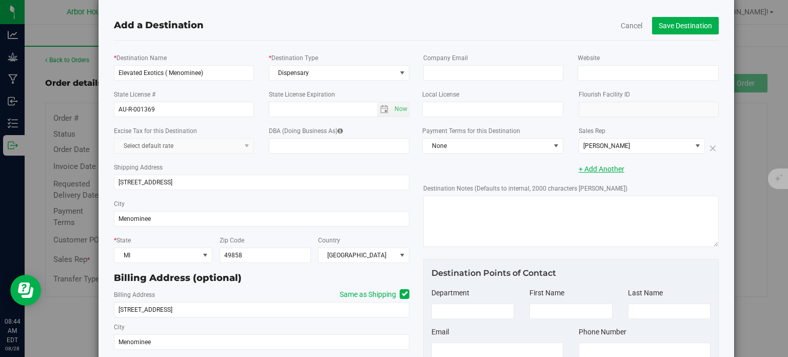
scroll to position [0, 0]
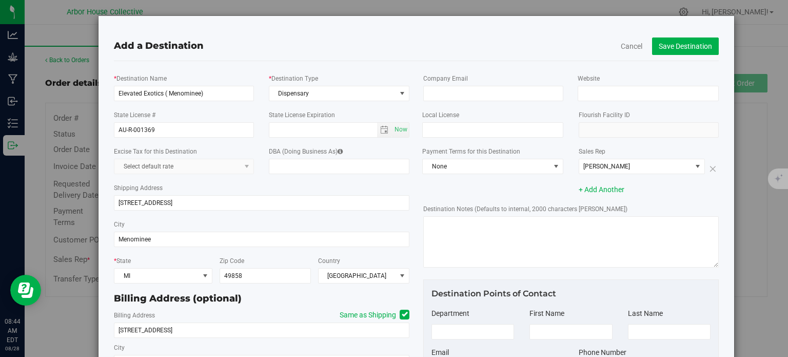
click at [368, 65] on div "Add a Destination Cancel Save Destination * Destination Name Elevated Exotics (…" at bounding box center [416, 233] width 605 height 405
click at [512, 29] on div "Add a Destination Cancel Save Destination * Destination Name Elevated Exotics (…" at bounding box center [416, 233] width 637 height 437
click at [659, 43] on button "Save Destination" at bounding box center [685, 45] width 67 height 17
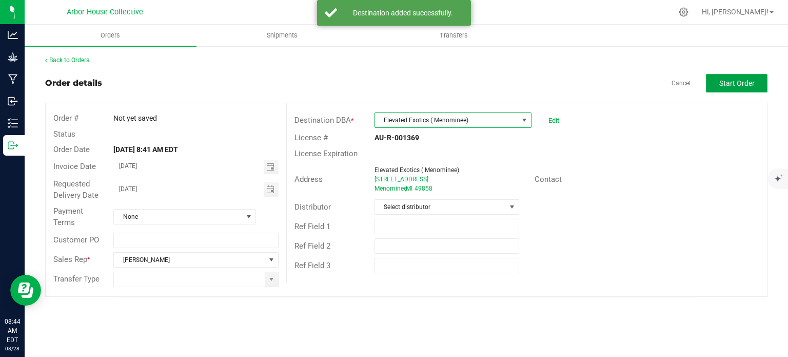
click at [733, 83] on span "Start Order" at bounding box center [737, 83] width 35 height 8
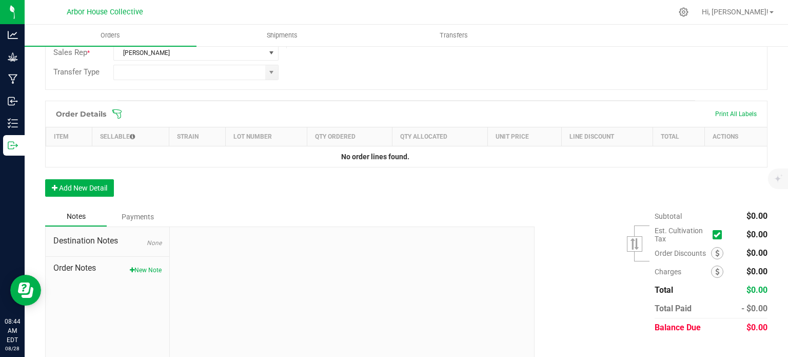
scroll to position [234, 0]
click at [94, 185] on button "Add New Detail" at bounding box center [79, 187] width 69 height 17
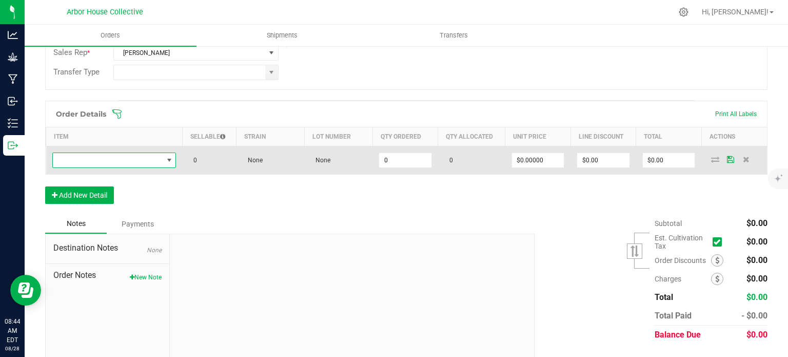
click at [121, 160] on span "NO DATA FOUND" at bounding box center [108, 160] width 110 height 14
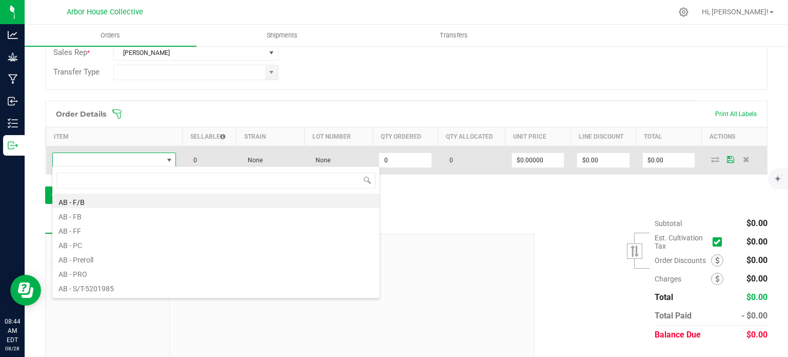
scroll to position [15, 121]
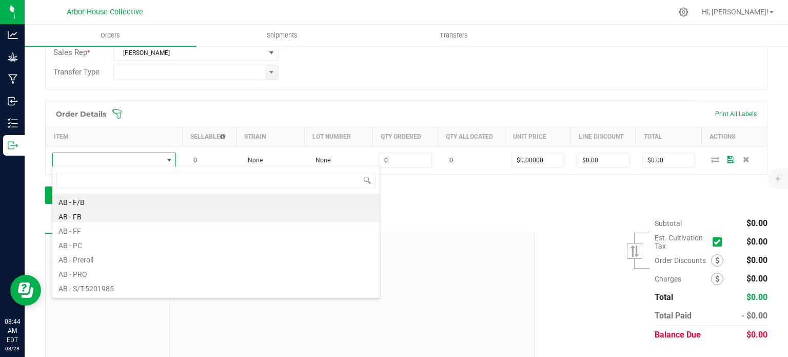
click at [92, 217] on li "AB - FB" at bounding box center [215, 215] width 327 height 14
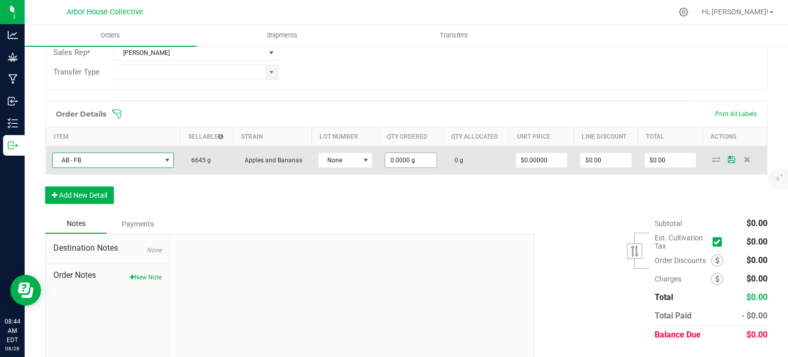
type input "0"
click at [417, 158] on input "0" at bounding box center [410, 160] width 51 height 14
type input "908.0000 g"
type input "0"
click at [664, 162] on input "0" at bounding box center [670, 160] width 51 height 14
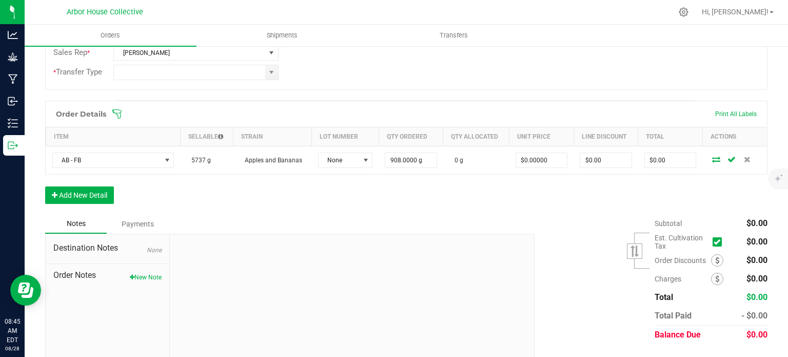
type input "0"
click at [664, 162] on input "0" at bounding box center [670, 160] width 51 height 14
type input "1500"
type input "$1.65198"
type input "$1,500.00"
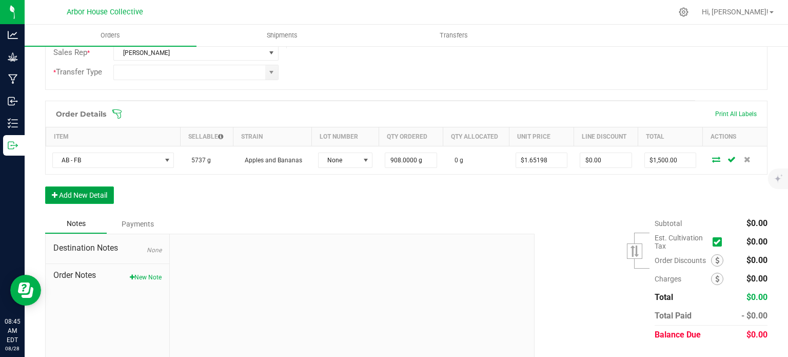
click at [98, 192] on button "Add New Detail" at bounding box center [79, 194] width 69 height 17
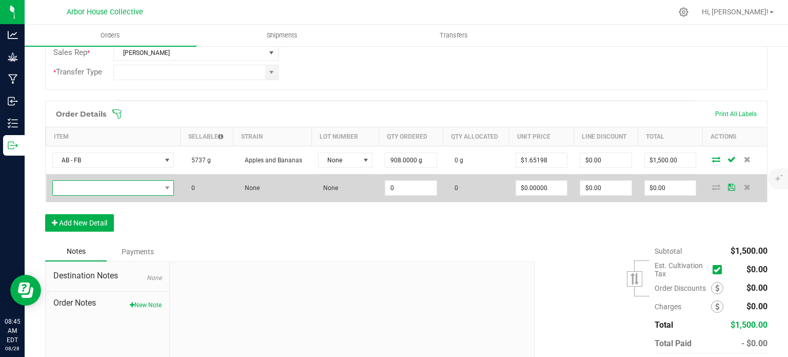
click at [109, 184] on span "NO DATA FOUND" at bounding box center [107, 188] width 108 height 14
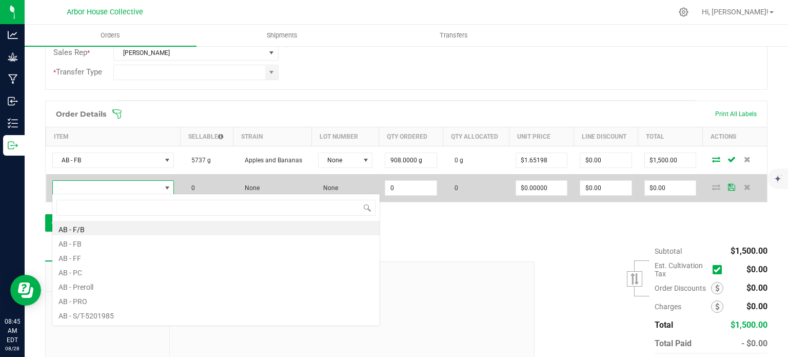
scroll to position [15, 119]
type input "ER"
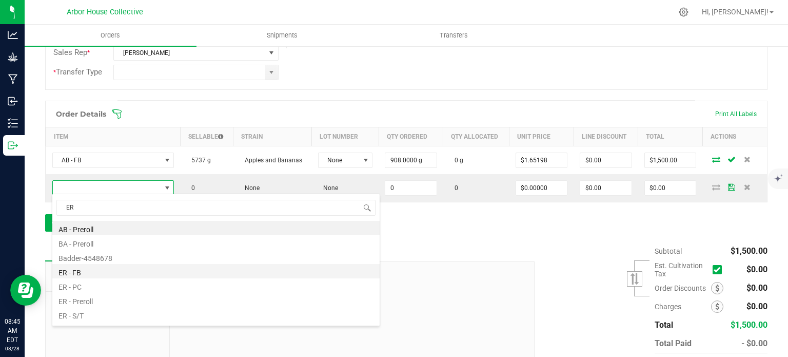
click at [85, 272] on li "ER - FB" at bounding box center [215, 271] width 327 height 14
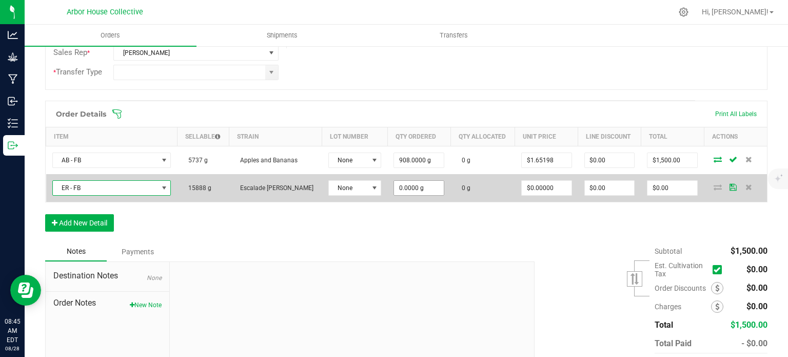
type input "0"
click at [419, 187] on input "0" at bounding box center [419, 188] width 50 height 14
type input "908.0000 g"
type input "0"
click at [668, 184] on input "0" at bounding box center [673, 188] width 50 height 14
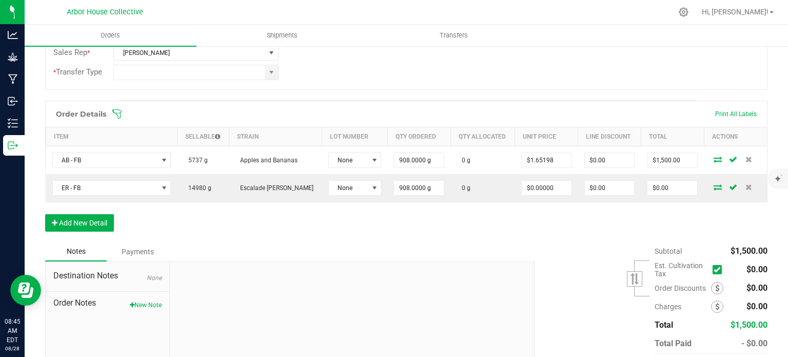
type input "0"
click at [668, 184] on input "0" at bounding box center [673, 188] width 50 height 14
type input "1500"
type input "$1.65198"
type input "$1,500.00"
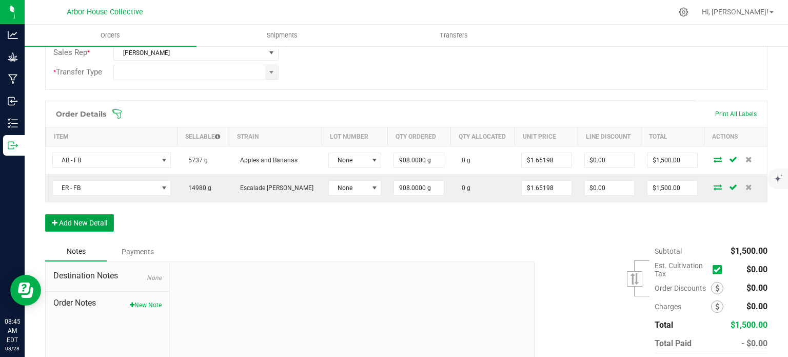
click at [94, 217] on button "Add New Detail" at bounding box center [79, 222] width 69 height 17
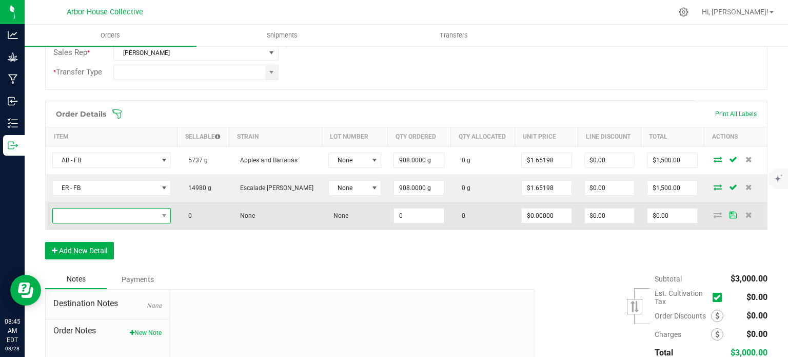
click at [101, 215] on span "NO DATA FOUND" at bounding box center [105, 215] width 105 height 14
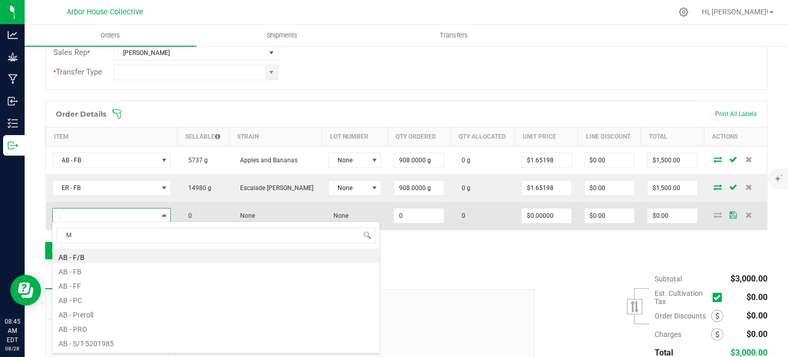
type input "MB"
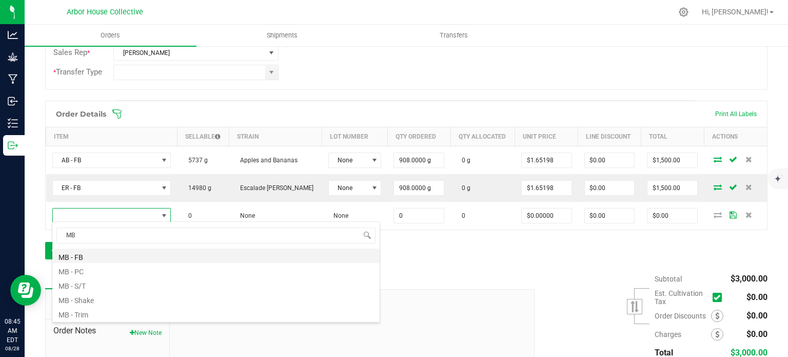
click at [95, 254] on li "MB - FB" at bounding box center [215, 255] width 327 height 14
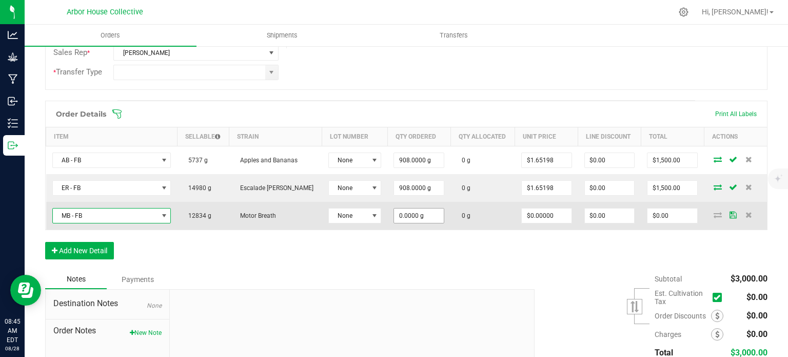
type input "0"
click at [423, 213] on input "0" at bounding box center [419, 215] width 50 height 14
type input "8"
type input "908.0000 g"
type input "0"
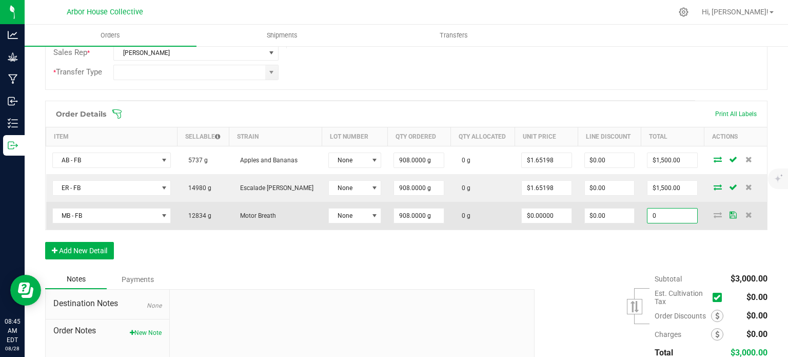
click at [663, 211] on input "0" at bounding box center [673, 215] width 50 height 14
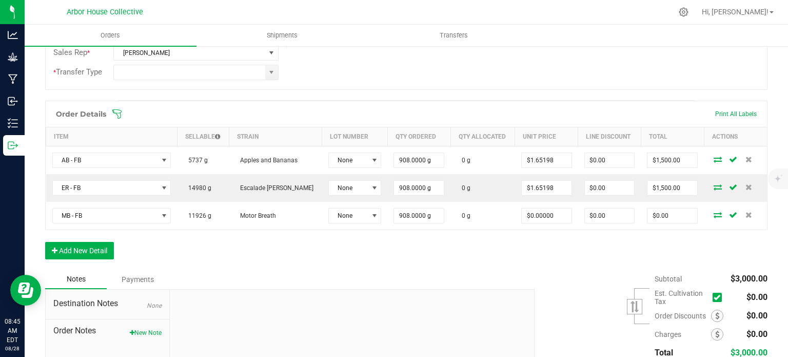
type input "0"
click at [663, 211] on input "0" at bounding box center [673, 215] width 50 height 14
type input "1500"
type input "$1.65198"
type input "$1,500.00"
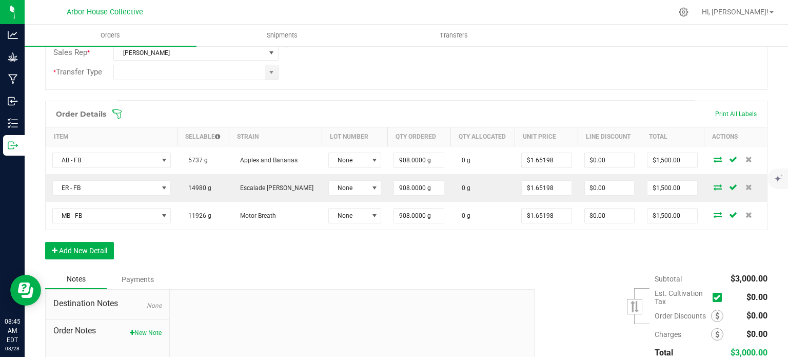
click at [502, 262] on div "Order Details Print All Labels Item Sellable Strain Lot Number Qty Ordered Qty …" at bounding box center [406, 185] width 723 height 169
click at [96, 250] on button "Add New Detail" at bounding box center [79, 250] width 69 height 17
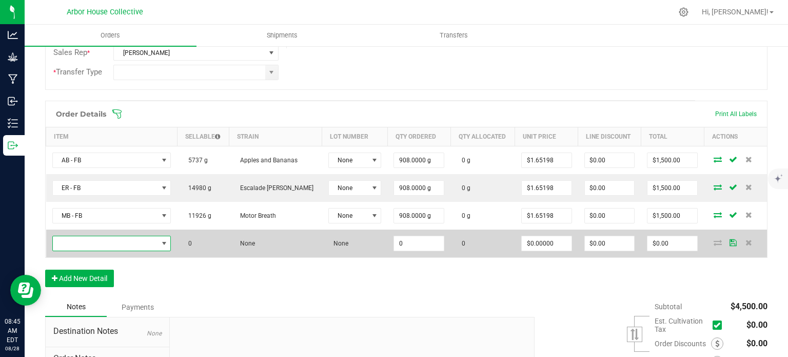
click at [111, 239] on span "NO DATA FOUND" at bounding box center [105, 243] width 105 height 14
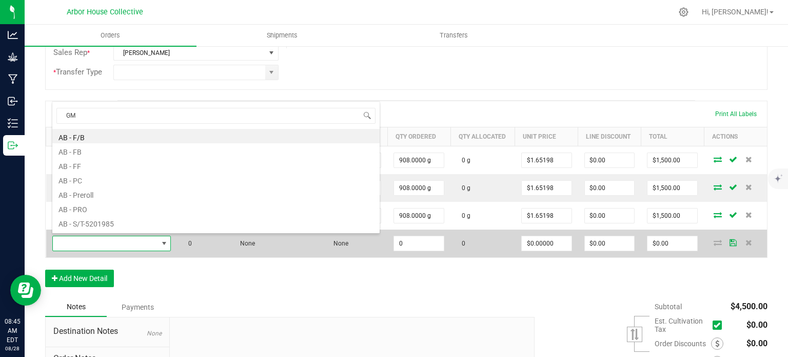
type input "GMO"
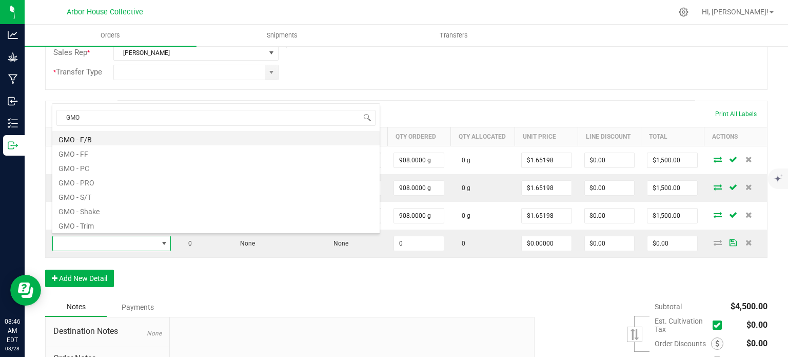
click at [107, 135] on li "GMO - F/B" at bounding box center [215, 138] width 327 height 14
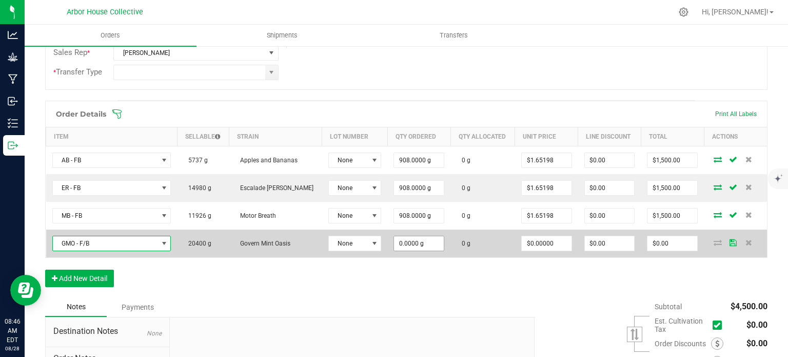
type input "0"
click at [413, 244] on input "0" at bounding box center [419, 243] width 50 height 14
type input "908.0000 g"
type input "0"
click at [671, 239] on input "0" at bounding box center [673, 243] width 50 height 14
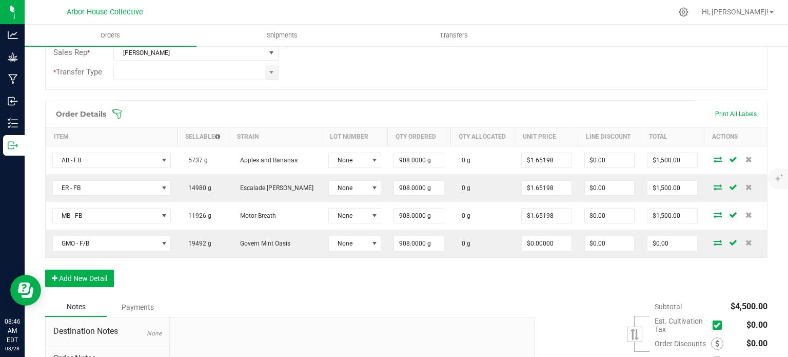
type input "0"
click at [671, 239] on input "0" at bounding box center [673, 243] width 50 height 14
type input "1500"
type input "$1.65198"
type input "$1,500.00"
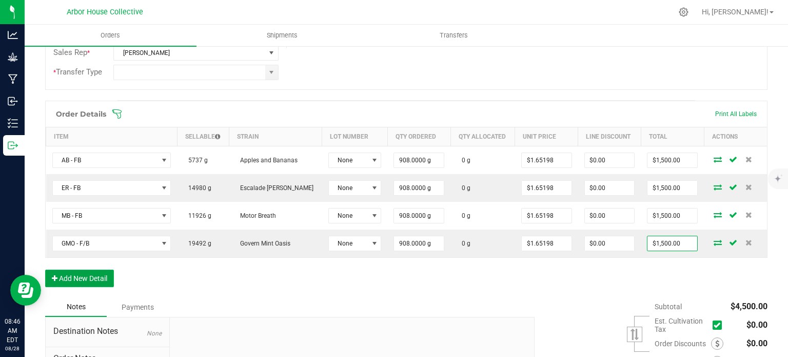
click at [95, 273] on button "Add New Detail" at bounding box center [79, 277] width 69 height 17
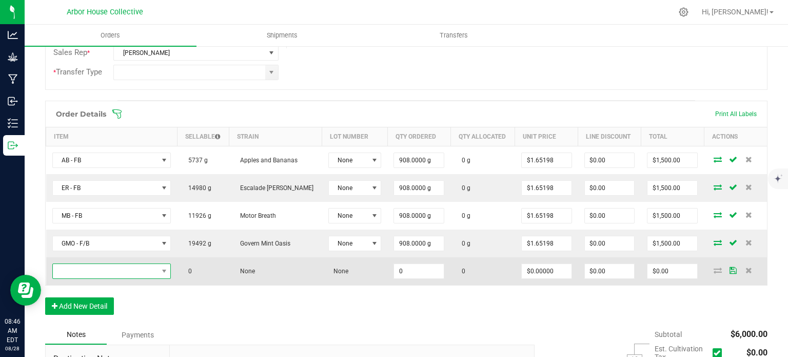
click at [103, 268] on span "NO DATA FOUND" at bounding box center [105, 271] width 105 height 14
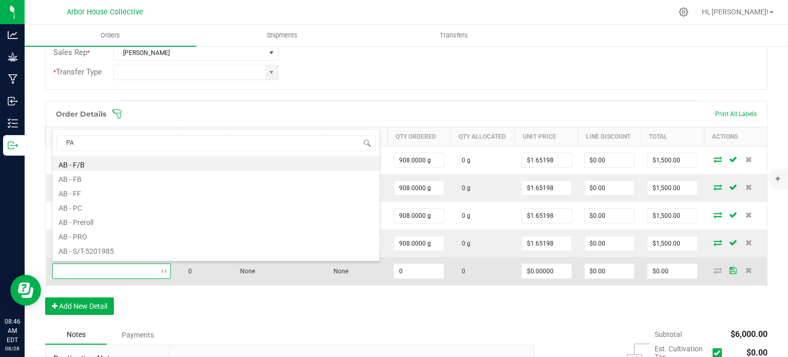
type input "PAV"
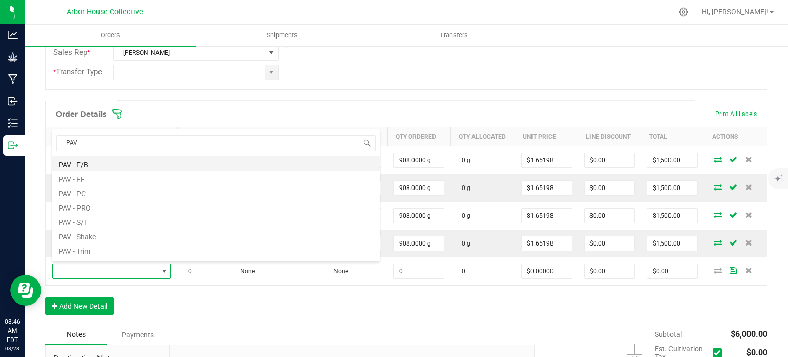
click at [109, 164] on li "PAV - F/B" at bounding box center [215, 163] width 327 height 14
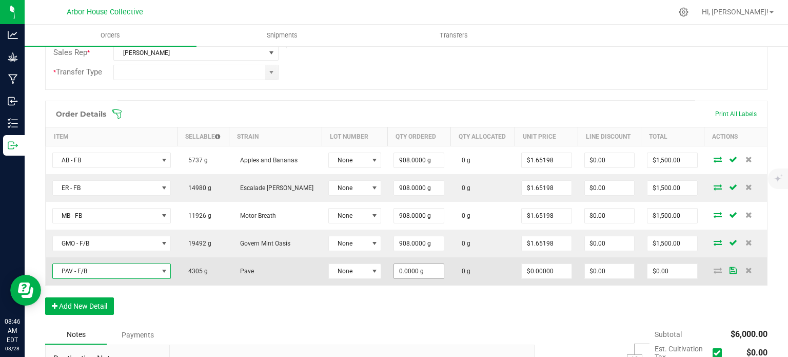
type input "0"
click at [422, 269] on input "0" at bounding box center [419, 271] width 50 height 14
type input "454.0000 g"
type input "0"
click at [670, 269] on input "0" at bounding box center [673, 271] width 50 height 14
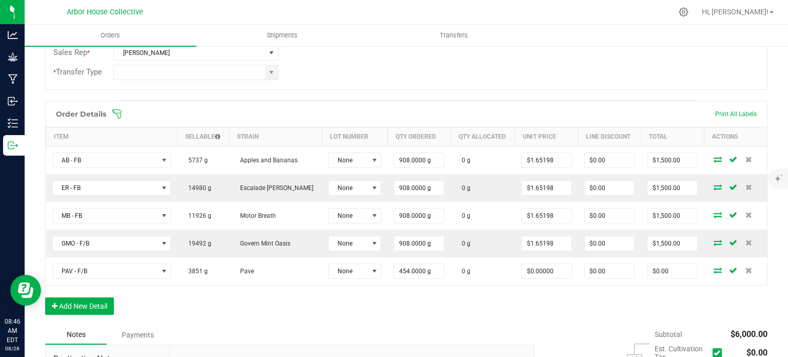
type input "0"
click at [670, 269] on input "0" at bounding box center [673, 271] width 50 height 14
type input "4"
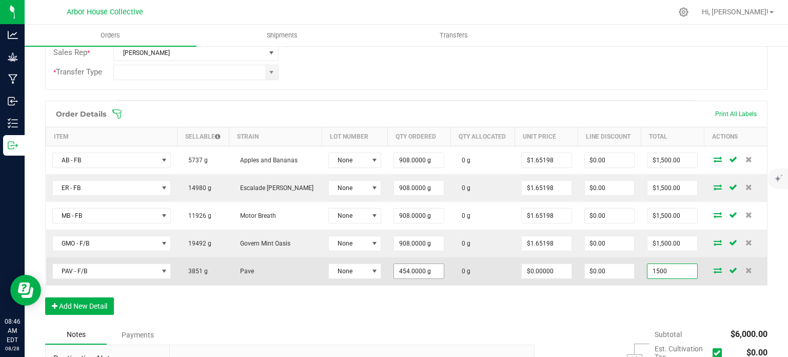
type input "1500"
type input "454"
type input "$3.30396"
type input "$1,500.00"
click at [425, 265] on input "454" at bounding box center [419, 271] width 50 height 14
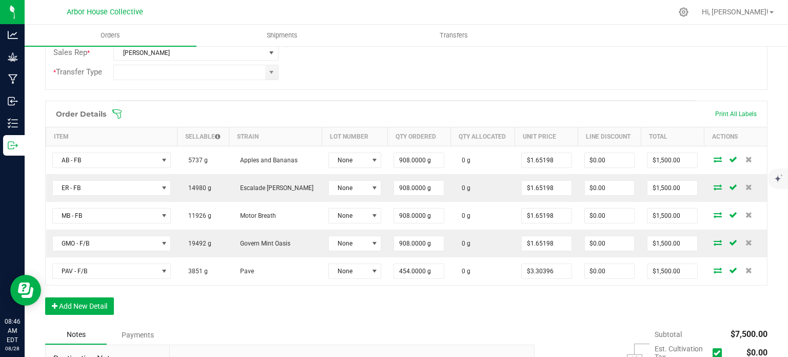
type input "454"
click at [425, 265] on input "454" at bounding box center [419, 271] width 50 height 14
type input "908.0000 g"
type input "$3,000.00"
click at [419, 302] on div "Order Details Print All Labels Item Sellable Strain Lot Number Qty Ordered Qty …" at bounding box center [406, 213] width 723 height 224
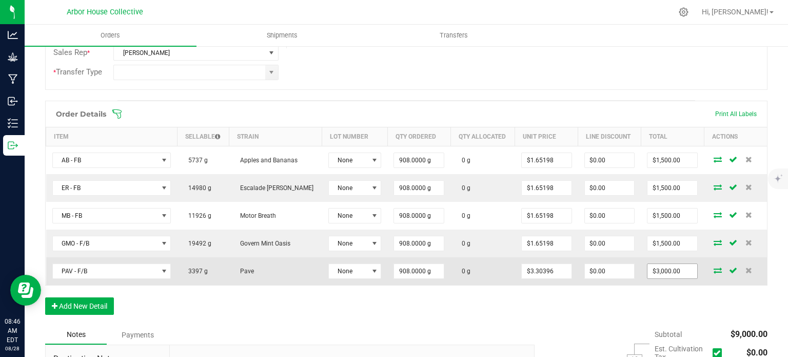
type input "3000"
click at [679, 272] on input "3000" at bounding box center [673, 271] width 50 height 14
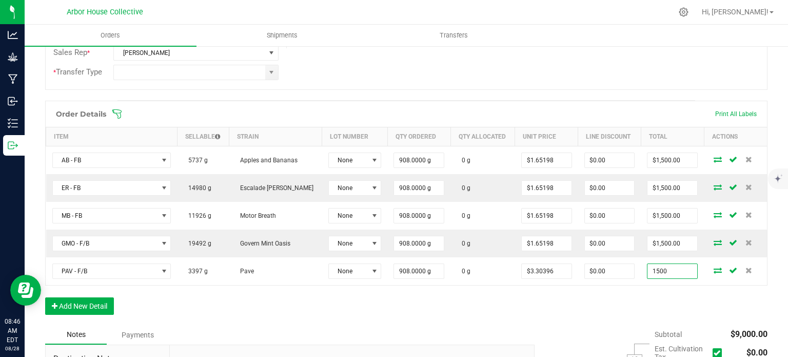
type input "1500"
type input "$1.65198"
type input "$1,500.00"
click at [571, 295] on div "Order Details Print All Labels Item Sellable Strain Lot Number Qty Ordered Qty …" at bounding box center [406, 213] width 723 height 224
click at [100, 305] on button "Add New Detail" at bounding box center [79, 305] width 69 height 17
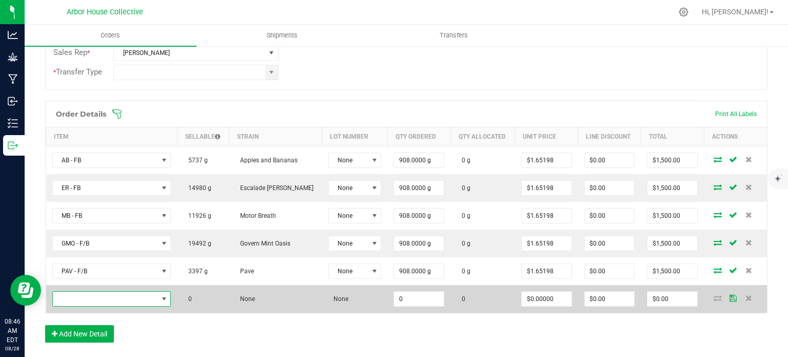
click at [117, 292] on span "NO DATA FOUND" at bounding box center [105, 299] width 105 height 14
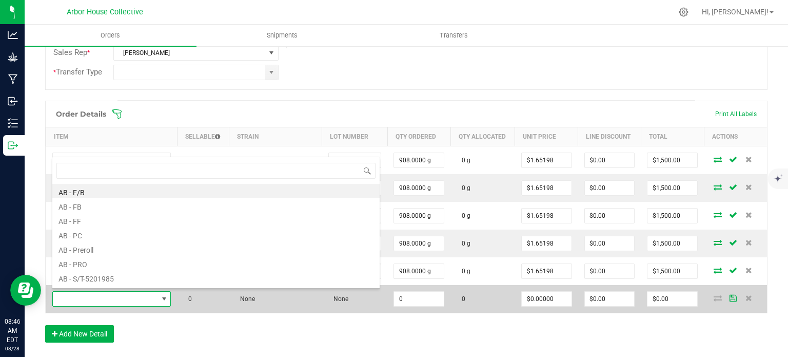
click at [107, 301] on span at bounding box center [105, 299] width 105 height 14
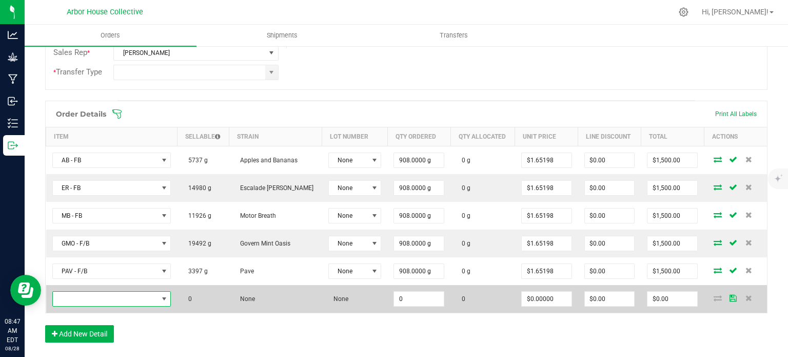
click at [111, 295] on span "NO DATA FOUND" at bounding box center [105, 299] width 105 height 14
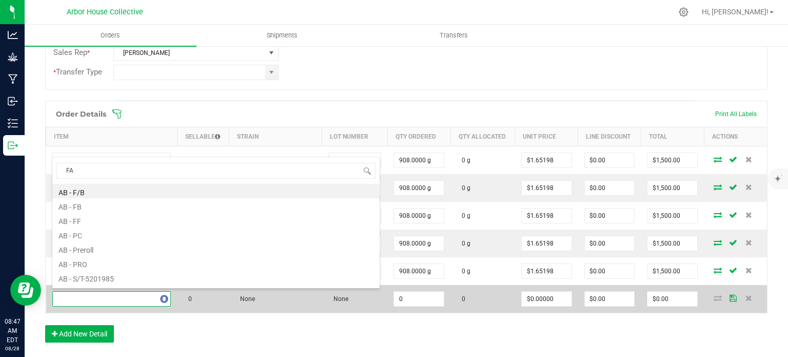
type input "FAC"
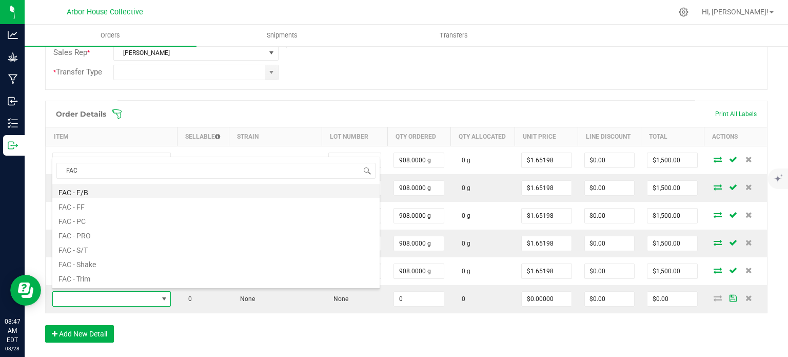
click at [111, 188] on li "FAC - F/B" at bounding box center [215, 191] width 327 height 14
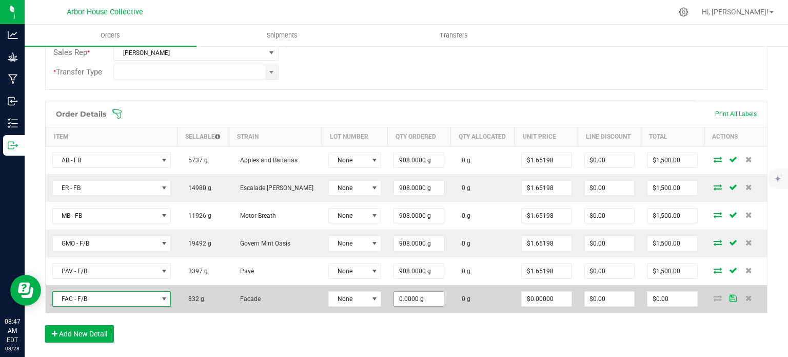
type input "0"
click at [418, 292] on input "0" at bounding box center [419, 299] width 50 height 14
type input "908.0000 g"
type input "0"
click at [667, 297] on input "0" at bounding box center [673, 299] width 50 height 14
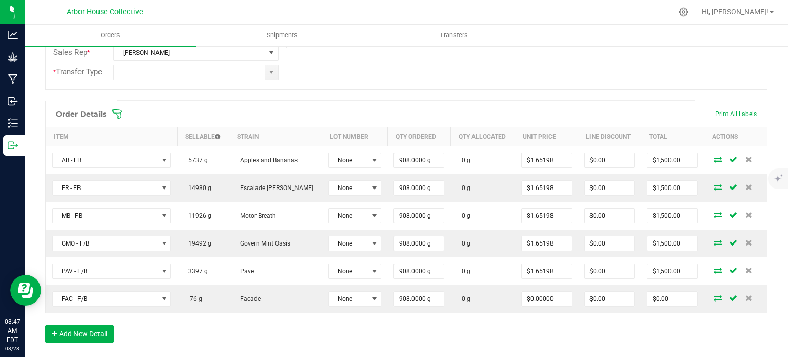
type input "0"
click at [667, 297] on input "0" at bounding box center [673, 299] width 50 height 14
type input "1500"
type input "$1.65198"
type input "$1,500.00"
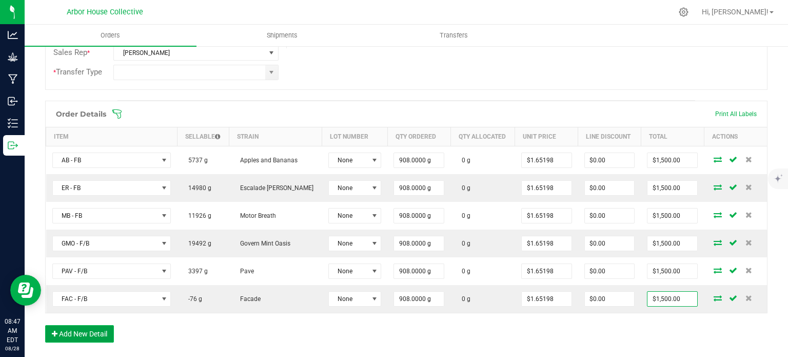
click at [93, 332] on button "Add New Detail" at bounding box center [79, 333] width 69 height 17
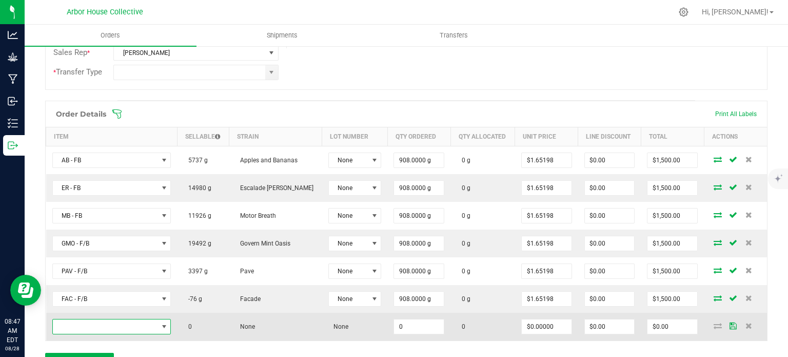
click at [105, 322] on span "NO DATA FOUND" at bounding box center [105, 326] width 105 height 14
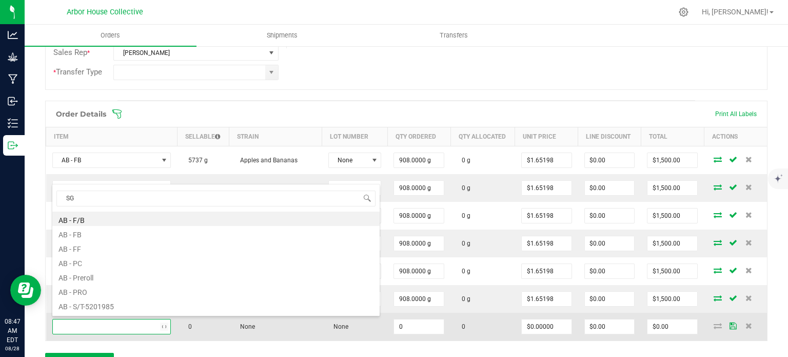
type input "SGC"
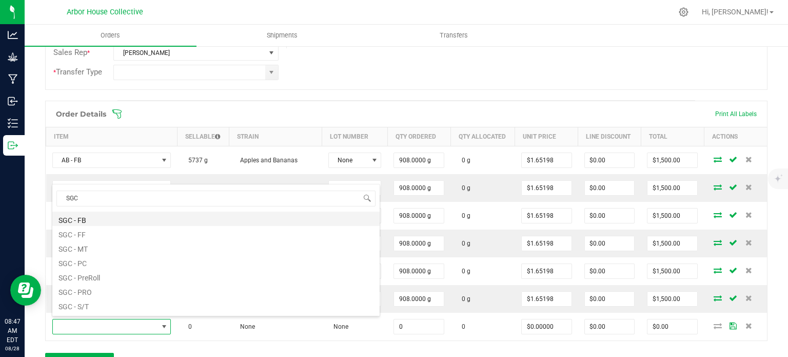
click at [101, 221] on li "SGC - FB" at bounding box center [215, 218] width 327 height 14
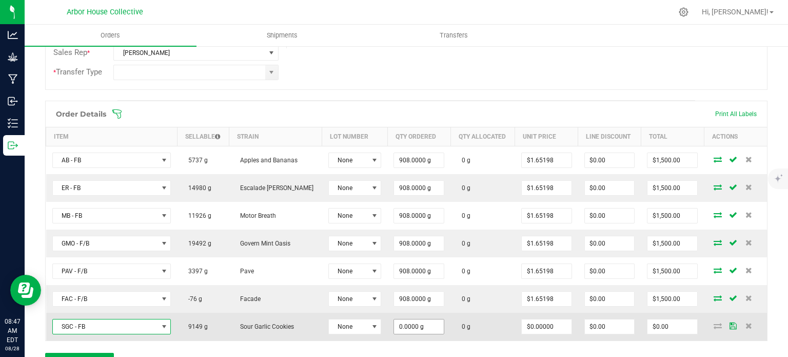
type input "0"
click at [425, 323] on input "0" at bounding box center [419, 326] width 50 height 14
type input "908.0000 g"
type input "0"
click at [663, 324] on input "0" at bounding box center [673, 326] width 50 height 14
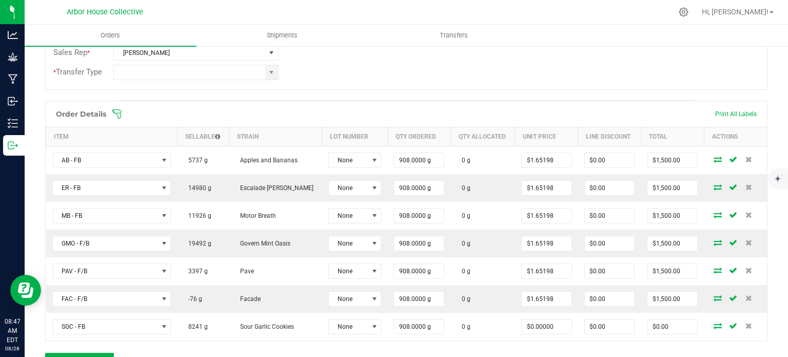
type input "0"
click at [663, 324] on input "0" at bounding box center [673, 326] width 50 height 14
type input "1500"
type input "$1.65198"
type input "$1,500.00"
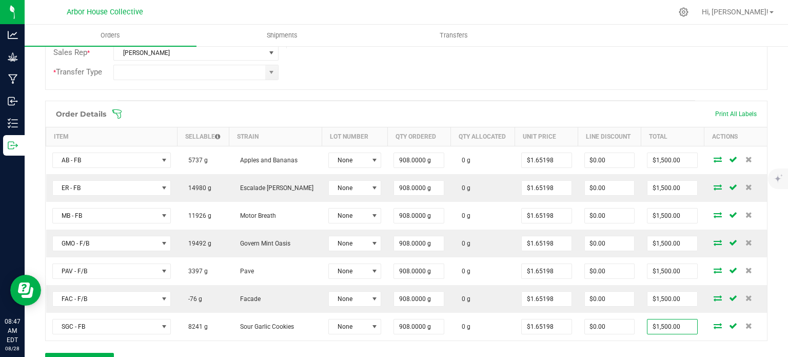
click at [656, 347] on div "Order Details Print All Labels Item Sellable Strain Lot Number Qty Ordered Qty …" at bounding box center [406, 241] width 723 height 280
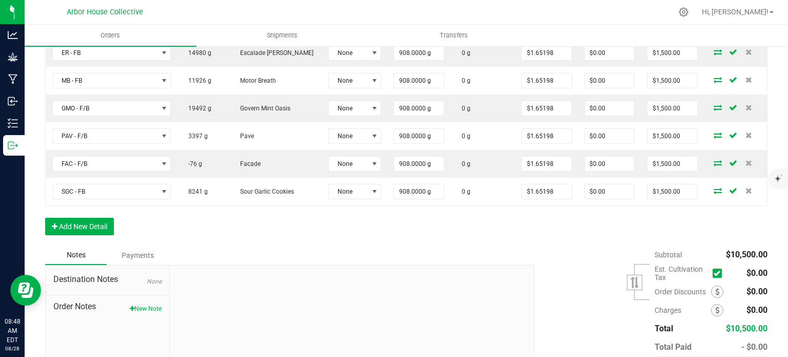
scroll to position [354, 0]
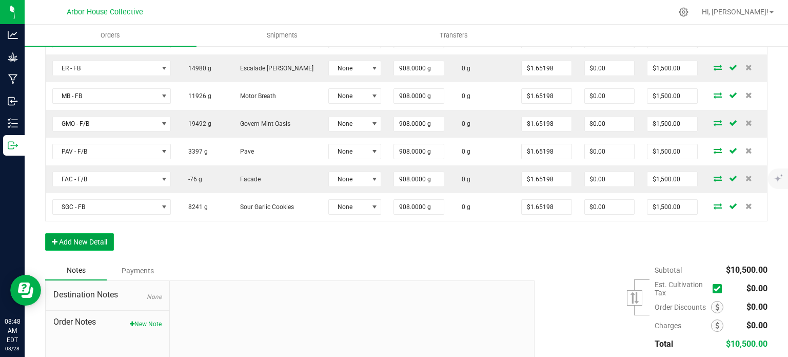
click at [100, 240] on button "Add New Detail" at bounding box center [79, 241] width 69 height 17
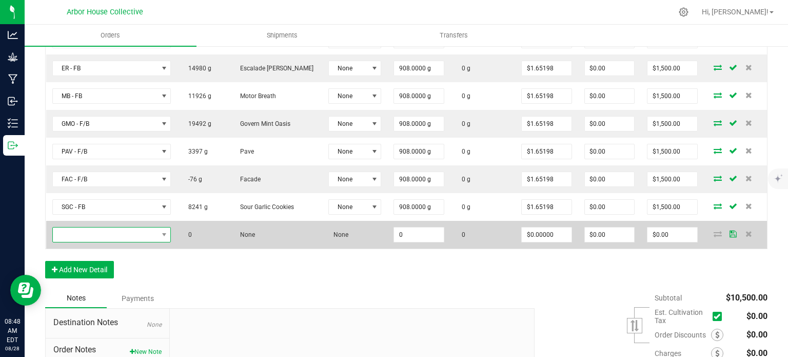
click at [125, 227] on span "NO DATA FOUND" at bounding box center [105, 234] width 105 height 14
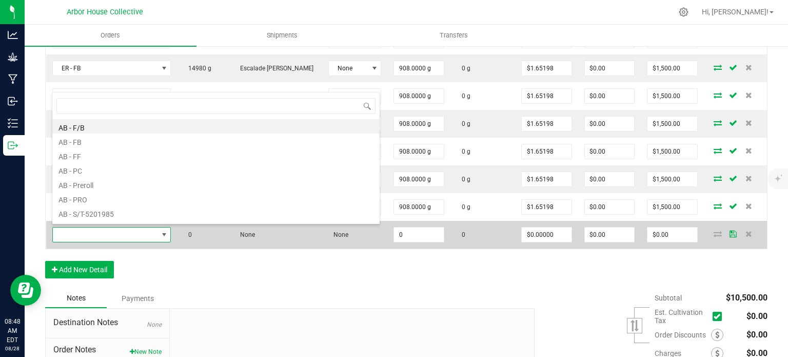
scroll to position [15, 119]
type input "ER"
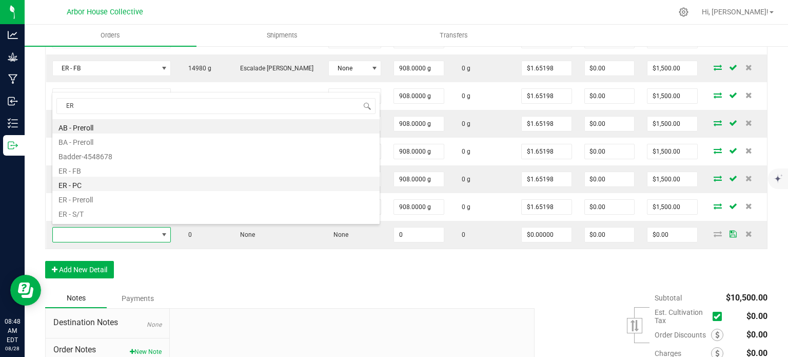
click at [84, 184] on li "ER - PC" at bounding box center [215, 184] width 327 height 14
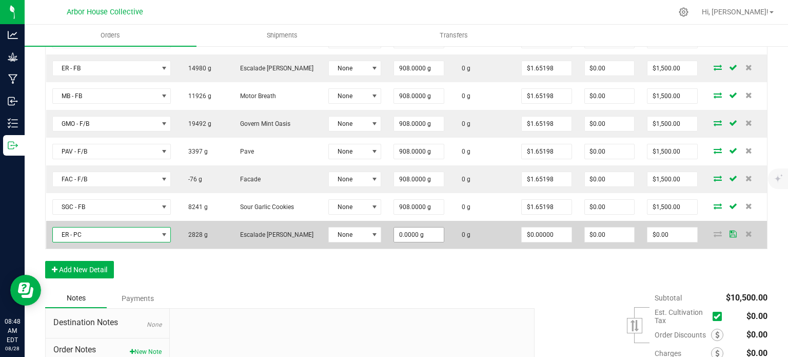
type input "0"
click at [419, 234] on input "0" at bounding box center [419, 234] width 50 height 14
type input "908.0000 g"
type input "0"
click at [671, 232] on input "0" at bounding box center [673, 234] width 50 height 14
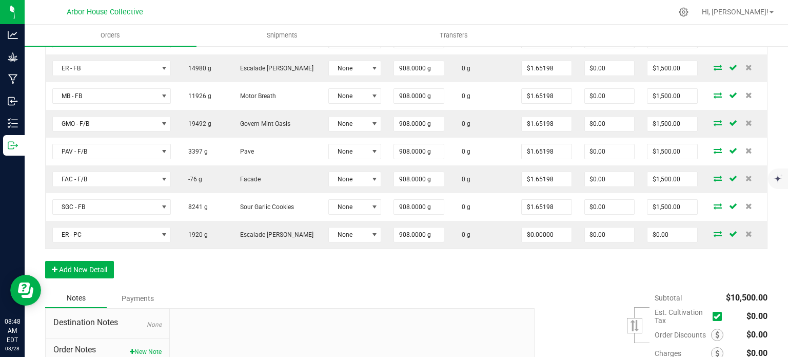
type input "0"
click at [671, 232] on input "0" at bounding box center [673, 234] width 50 height 14
type input "900"
type input "$0.99119"
type input "$900.00"
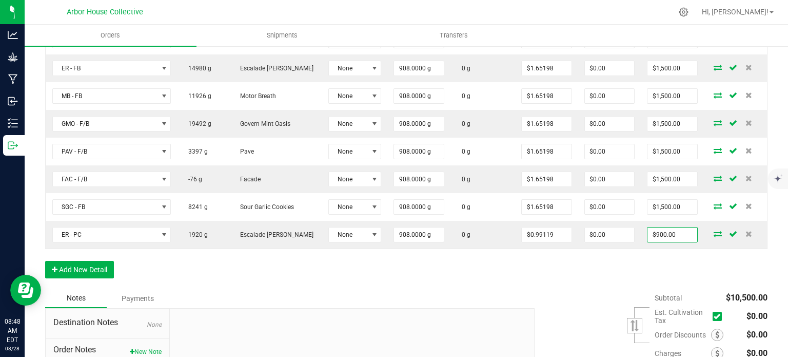
click at [472, 264] on div "Order Details Print All Labels Item Sellable Strain Lot Number Qty Ordered Qty …" at bounding box center [406, 134] width 723 height 307
click at [93, 268] on button "Add New Detail" at bounding box center [79, 269] width 69 height 17
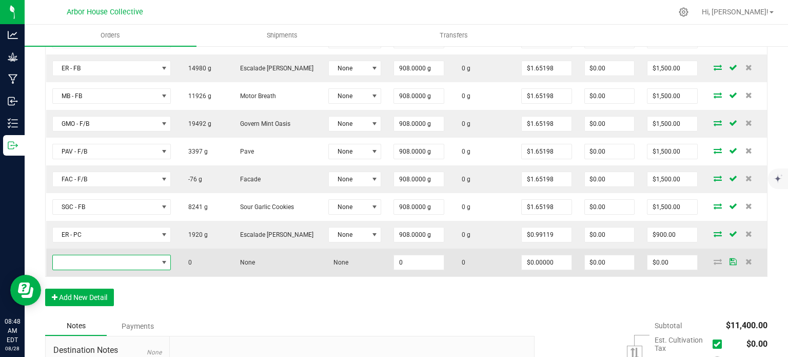
click at [107, 260] on span "NO DATA FOUND" at bounding box center [105, 262] width 105 height 14
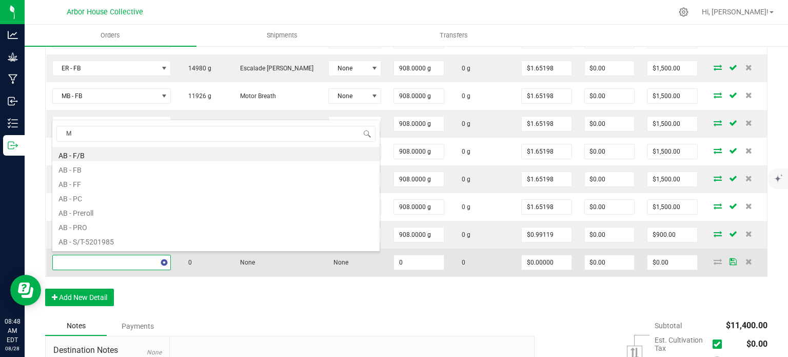
type input "MB"
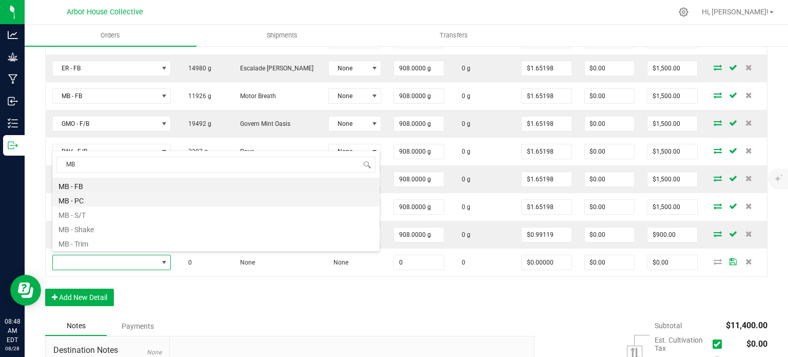
click at [84, 201] on li "MB - PC" at bounding box center [215, 199] width 327 height 14
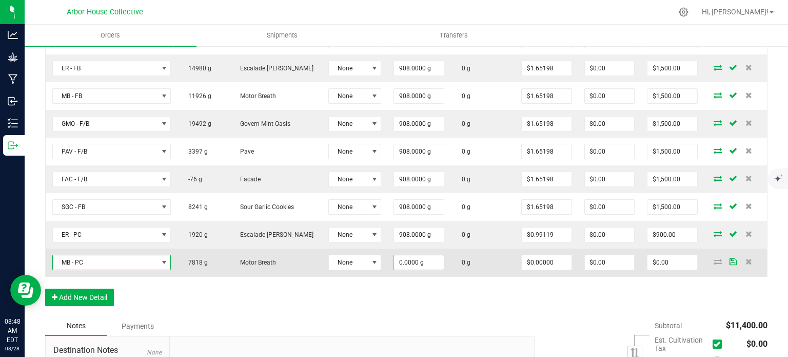
type input "0"
click at [423, 259] on input "0" at bounding box center [419, 262] width 50 height 14
type input "908.0000 g"
type input "0"
click at [661, 256] on input "0" at bounding box center [673, 262] width 50 height 14
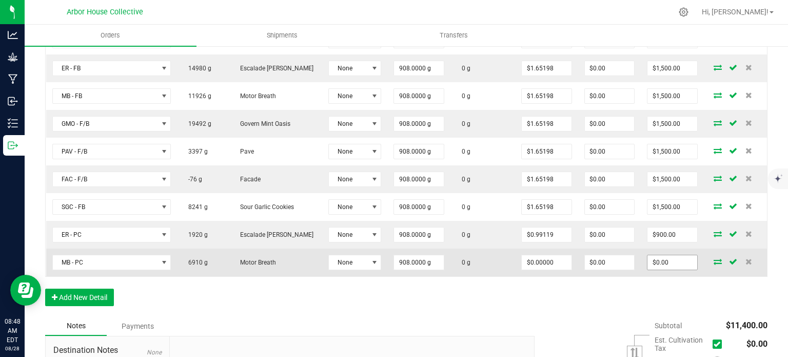
type input "0"
click at [663, 260] on input "0" at bounding box center [673, 262] width 50 height 14
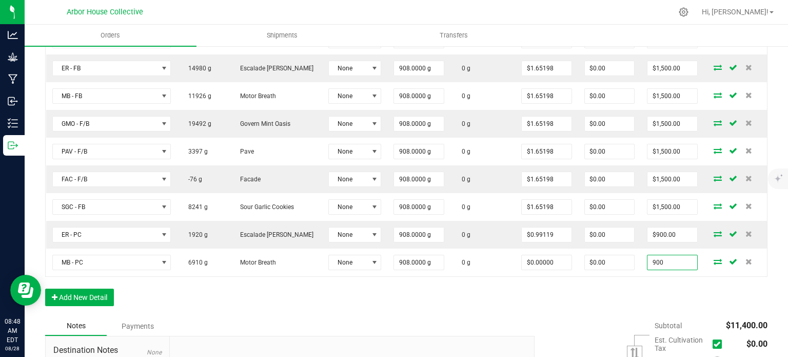
type input "900"
type input "$0.99119"
type input "$900.00"
click at [604, 286] on div "Order Details Print All Labels Item Sellable Strain Lot Number Qty Ordered Qty …" at bounding box center [406, 148] width 723 height 335
click at [86, 297] on button "Add New Detail" at bounding box center [79, 296] width 69 height 17
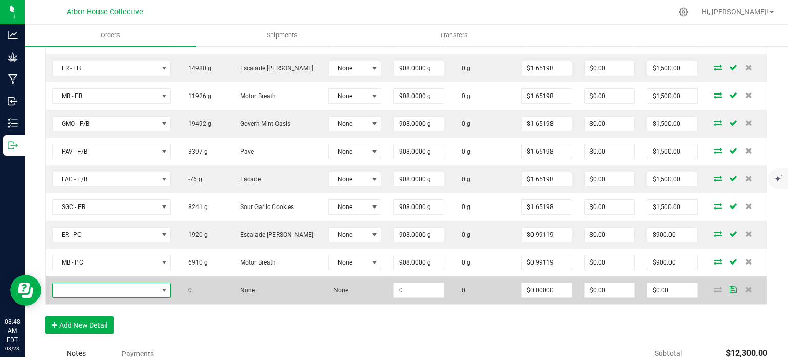
click at [104, 284] on span "NO DATA FOUND" at bounding box center [105, 290] width 105 height 14
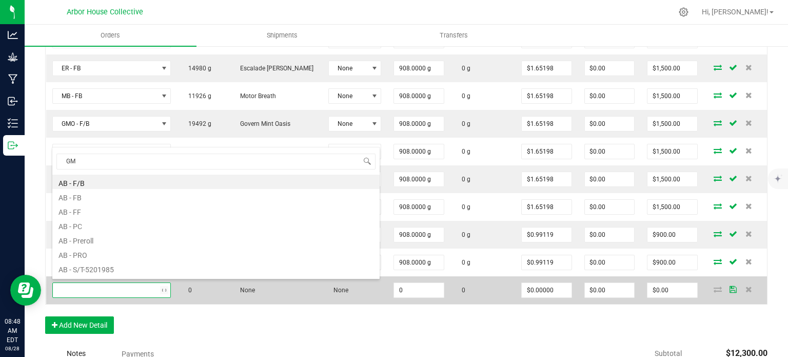
type input "GMO"
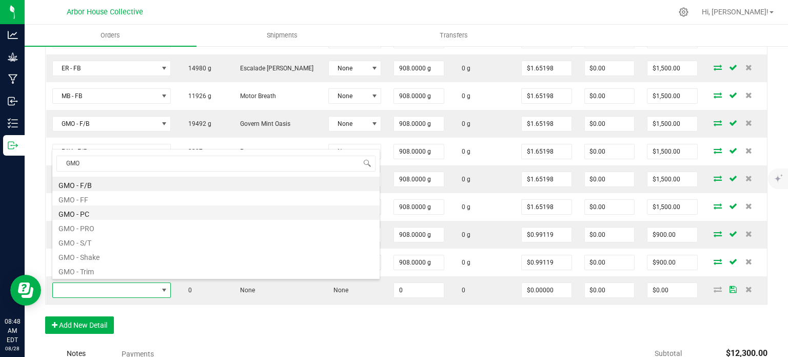
click at [106, 215] on li "GMO - PC" at bounding box center [215, 212] width 327 height 14
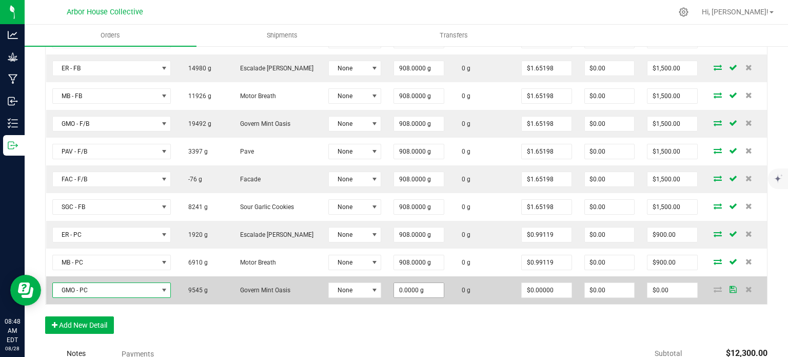
type input "0"
click at [421, 289] on input "0" at bounding box center [419, 290] width 50 height 14
type input "908.0000 g"
type input "0"
click at [662, 286] on input "0" at bounding box center [673, 290] width 50 height 14
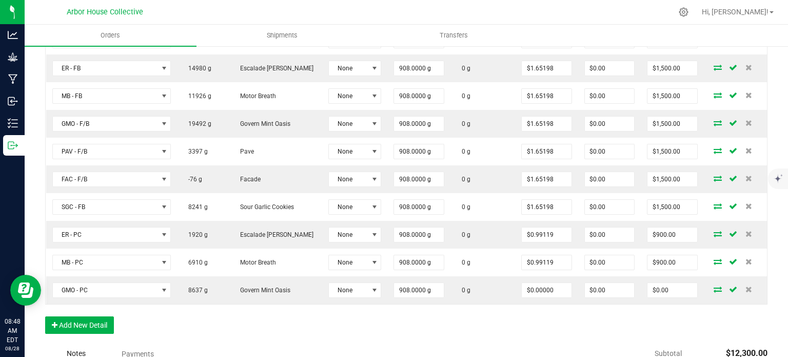
type input "0"
click at [662, 286] on input "0" at bounding box center [673, 290] width 50 height 14
type input "900"
type input "$0.99119"
type input "$900.00"
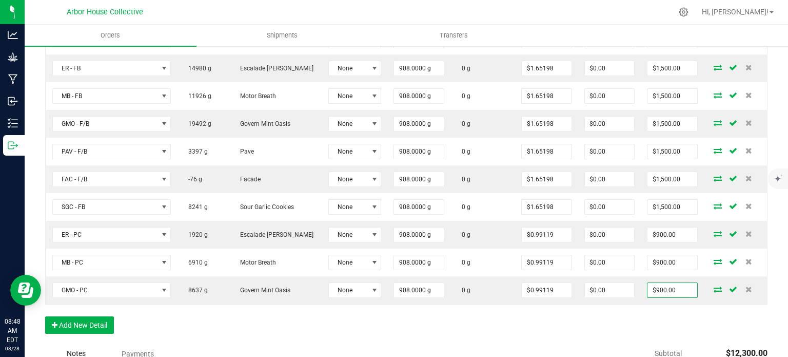
click at [615, 315] on div "Order Details Print All Labels Item Sellable Strain Lot Number Qty Ordered Qty …" at bounding box center [406, 162] width 723 height 363
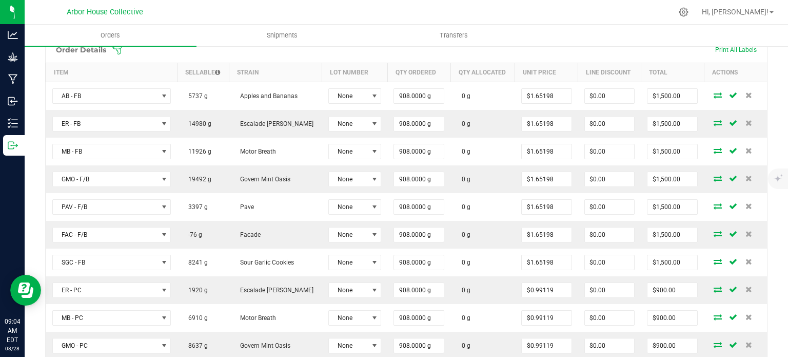
scroll to position [298, 0]
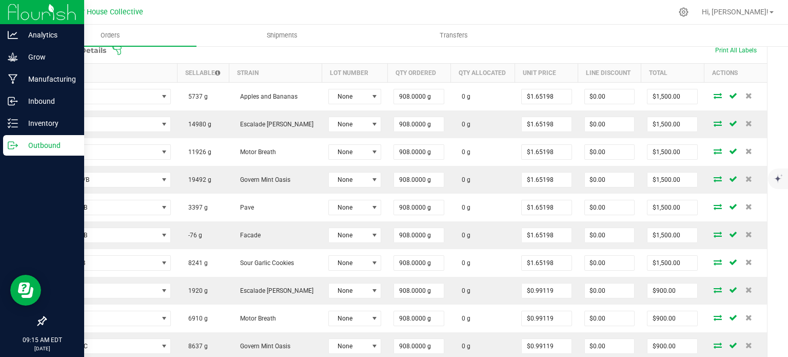
click at [40, 144] on p "Outbound" at bounding box center [49, 145] width 62 height 12
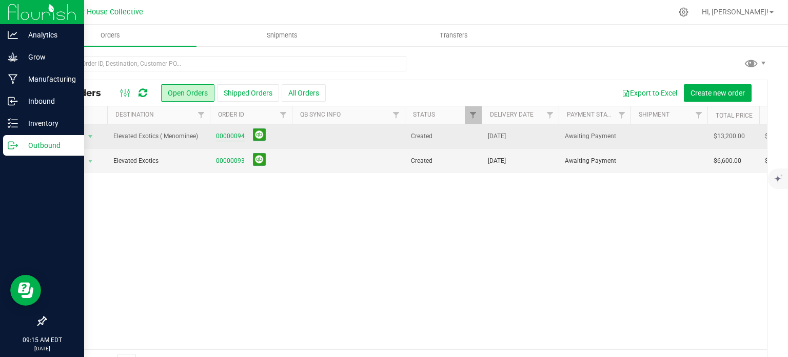
click at [228, 137] on link "00000094" at bounding box center [230, 136] width 29 height 10
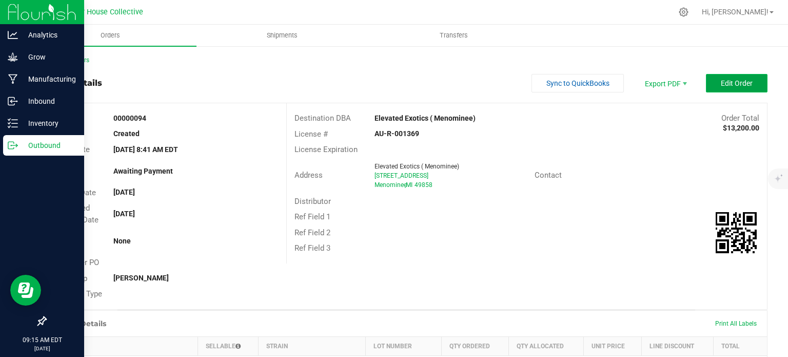
click at [725, 82] on span "Edit Order" at bounding box center [737, 83] width 32 height 8
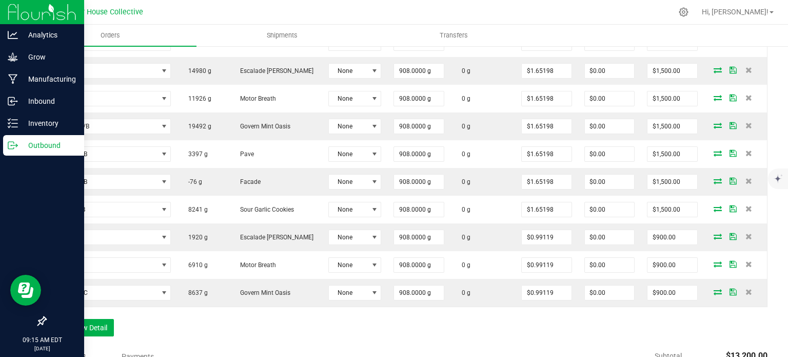
scroll to position [370, 0]
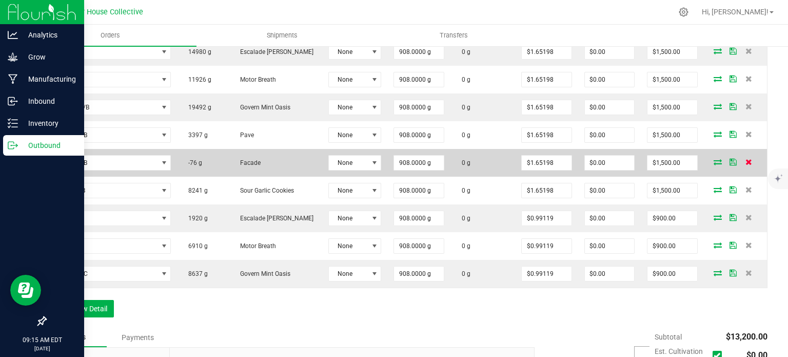
click at [746, 161] on icon at bounding box center [749, 162] width 7 height 6
